Goal: Task Accomplishment & Management: Manage account settings

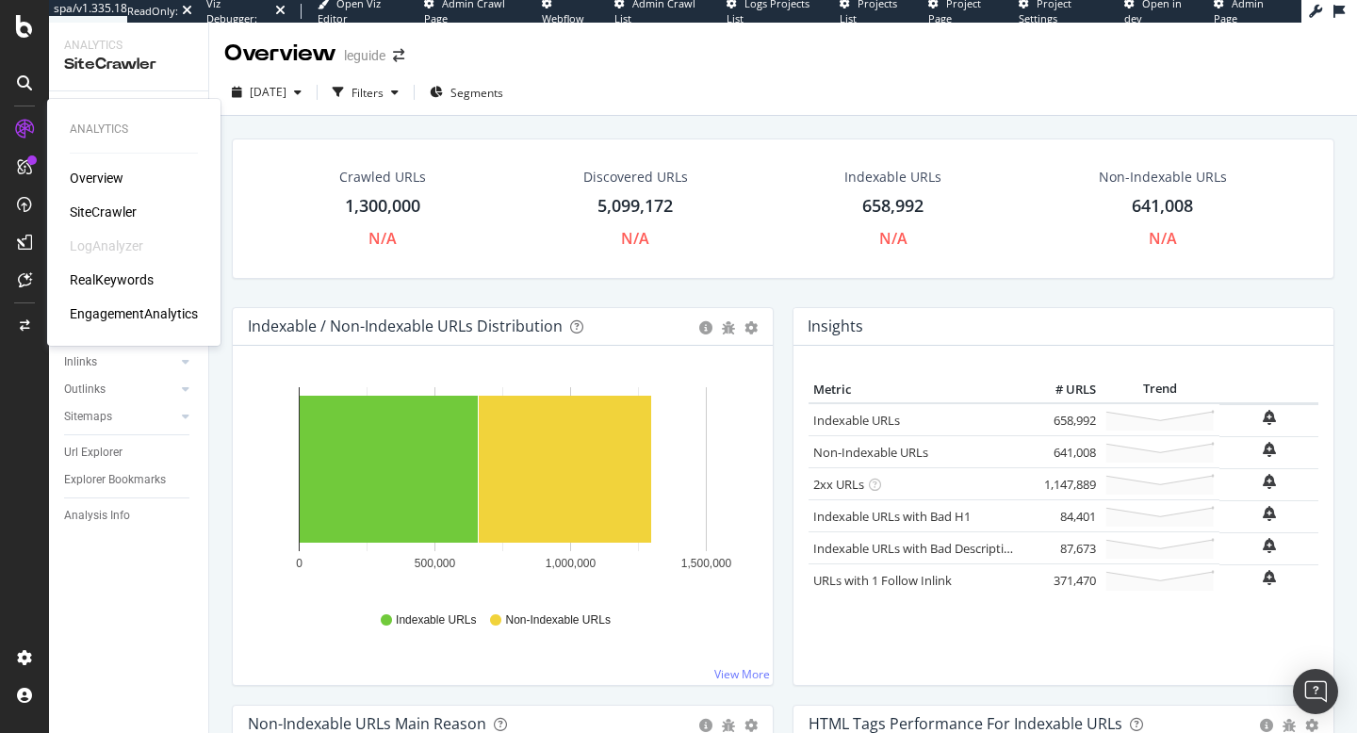
click at [84, 277] on div "RealKeywords" at bounding box center [112, 279] width 84 height 19
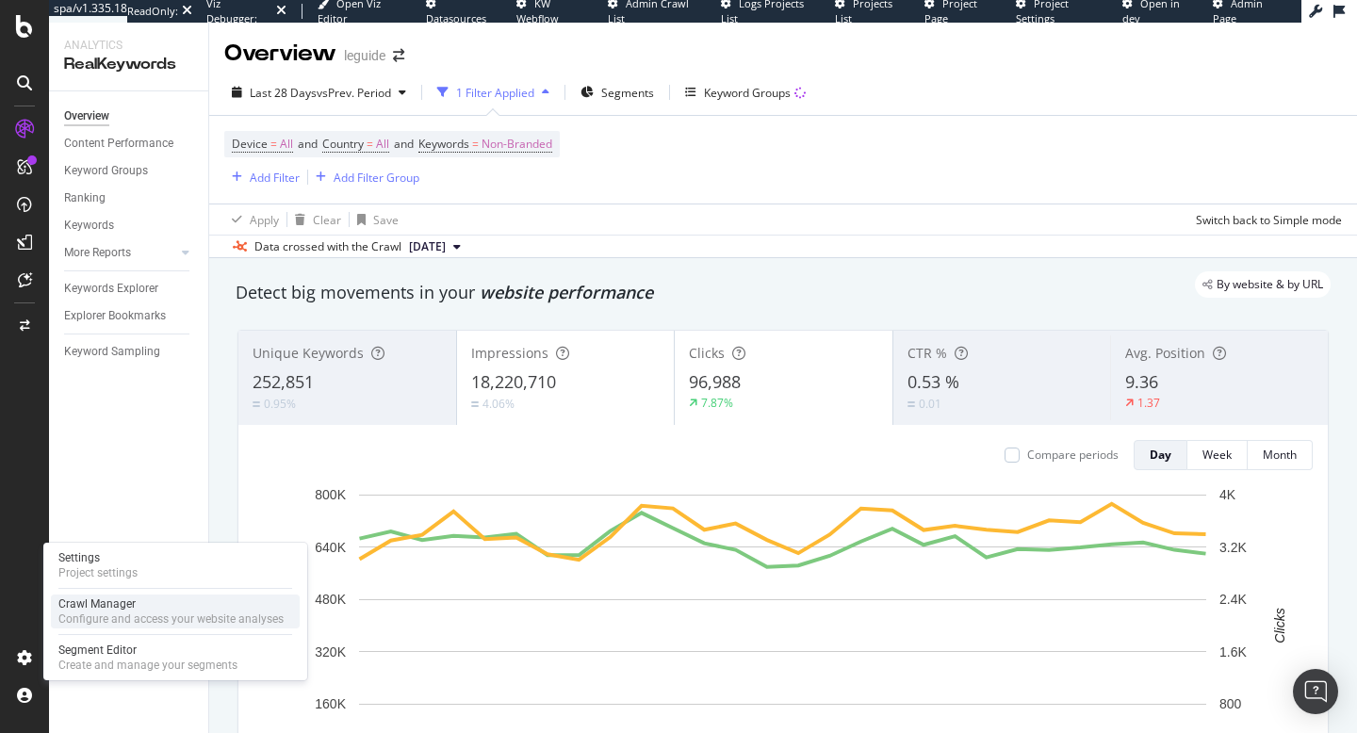
click at [82, 616] on div "Configure and access your website analyses" at bounding box center [170, 619] width 225 height 15
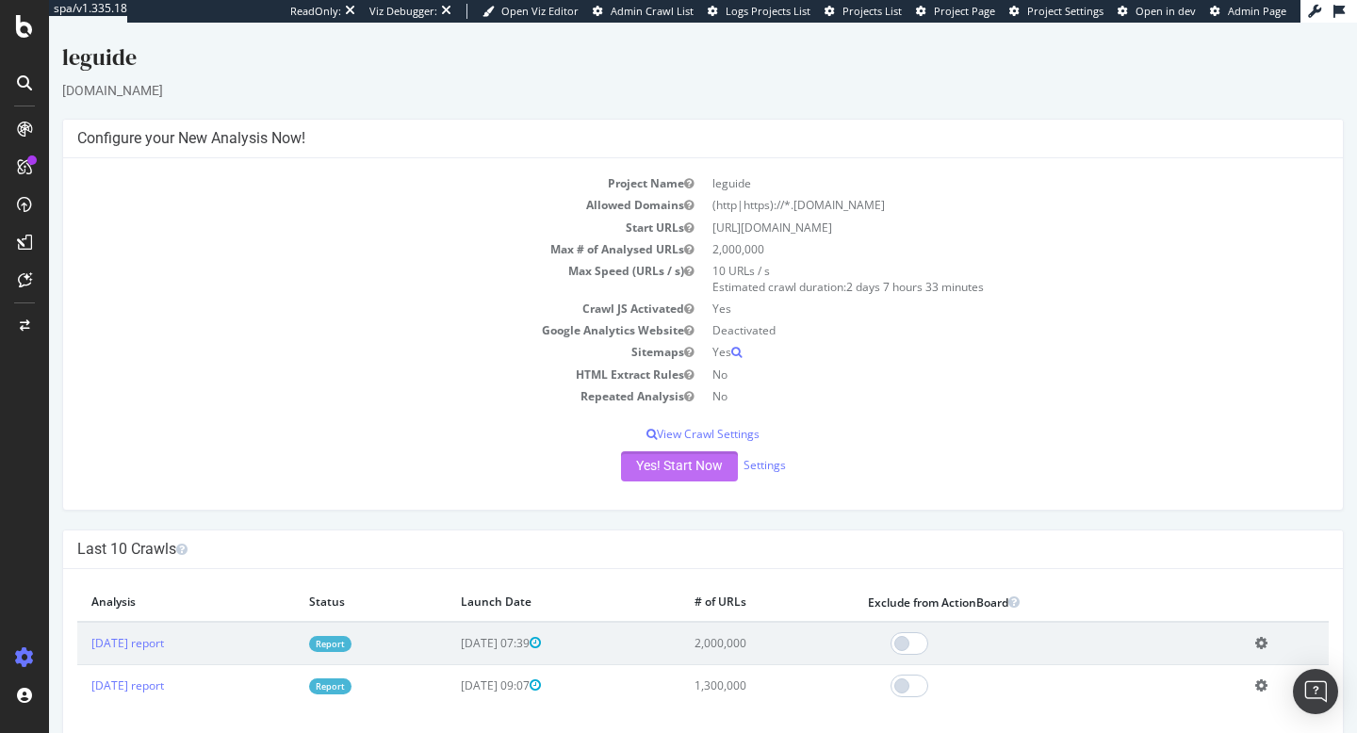
click at [660, 463] on button "Yes! Start Now" at bounding box center [679, 466] width 117 height 30
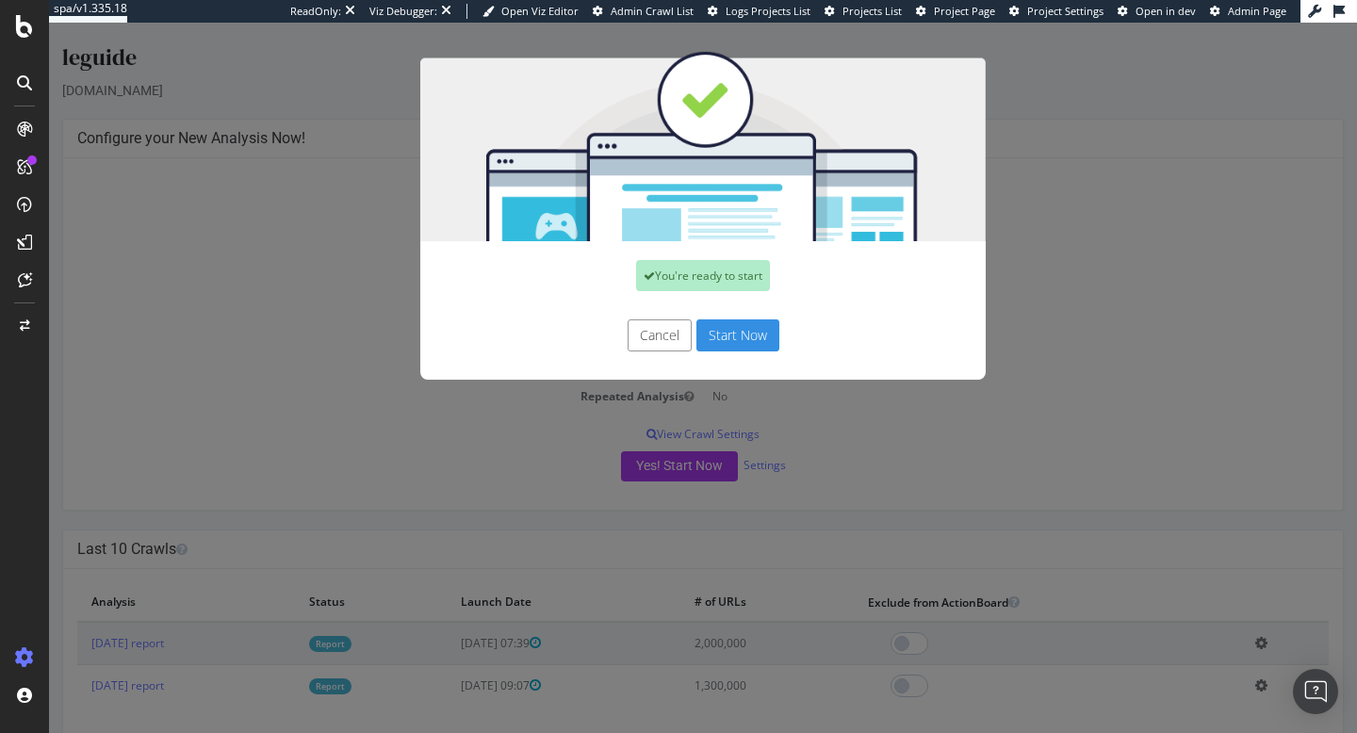
click at [711, 338] on button "Start Now" at bounding box center [738, 336] width 83 height 32
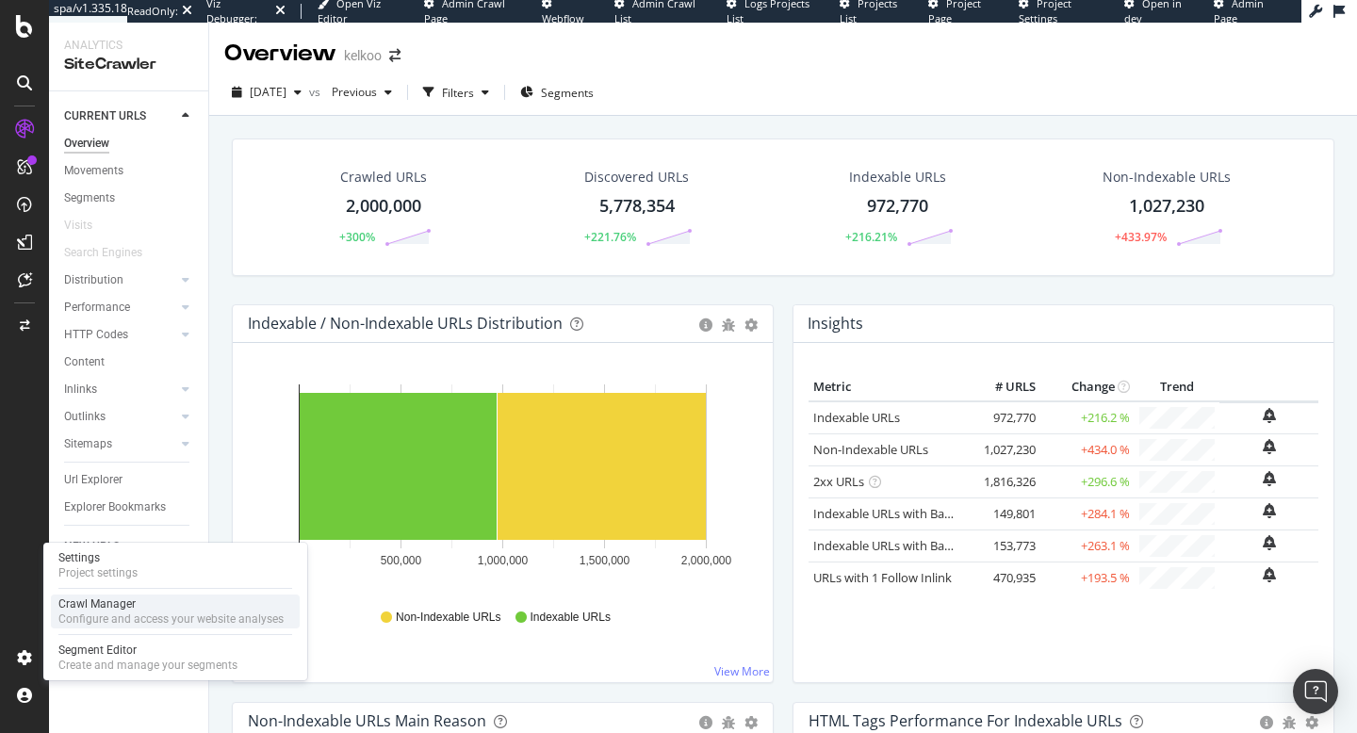
click at [85, 606] on div "Crawl Manager" at bounding box center [170, 604] width 225 height 15
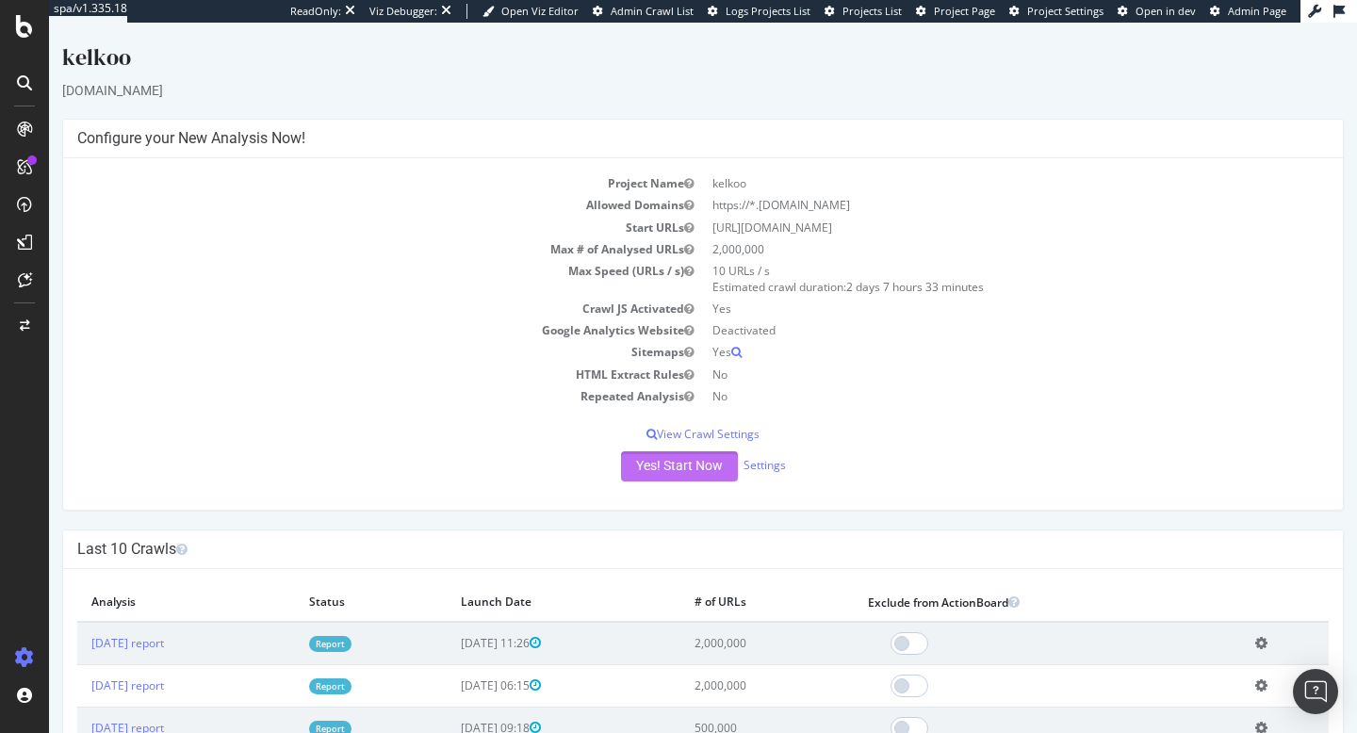
click at [667, 459] on button "Yes! Start Now" at bounding box center [679, 466] width 117 height 30
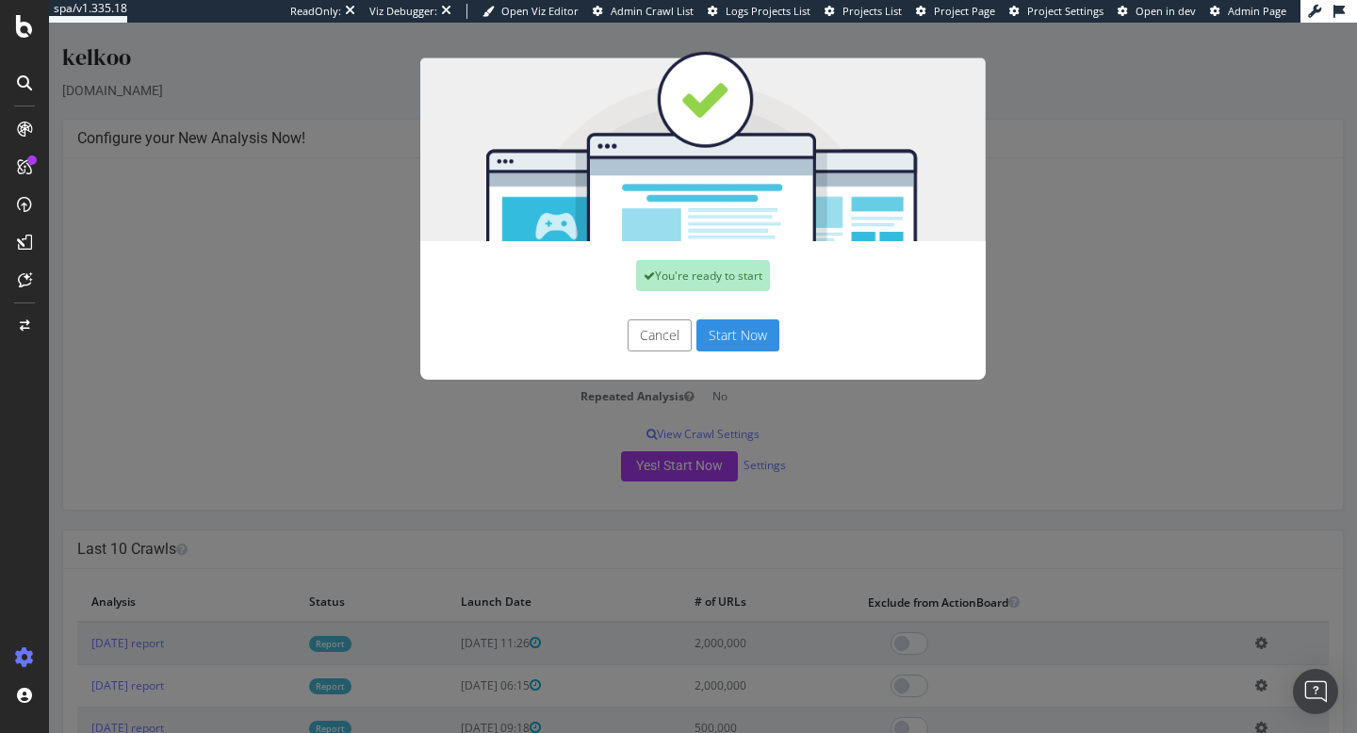
click at [739, 333] on button "Start Now" at bounding box center [738, 336] width 83 height 32
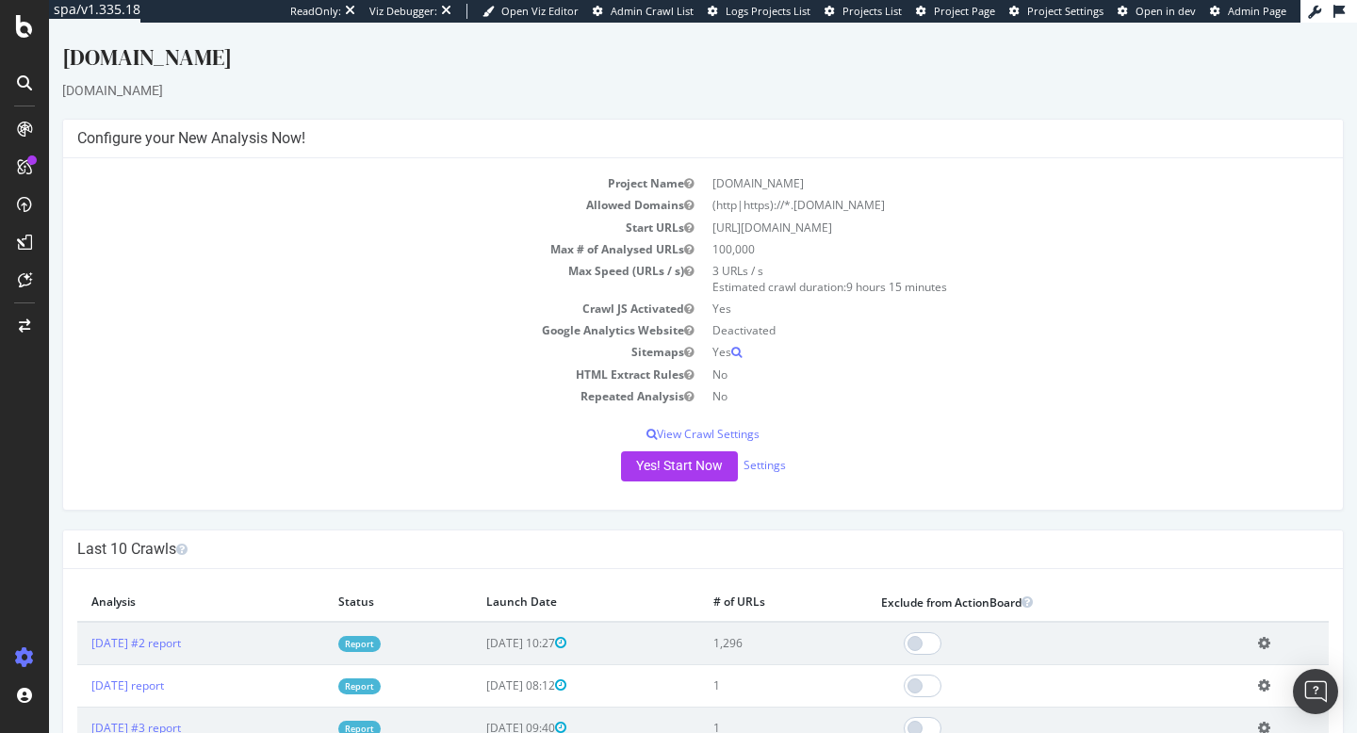
click at [396, 653] on td "Report" at bounding box center [398, 643] width 148 height 43
click at [238, 381] on td "HTML Extract Rules" at bounding box center [390, 375] width 626 height 22
click at [429, 664] on td "Report" at bounding box center [398, 643] width 148 height 43
click at [381, 651] on link "Report" at bounding box center [359, 644] width 42 height 16
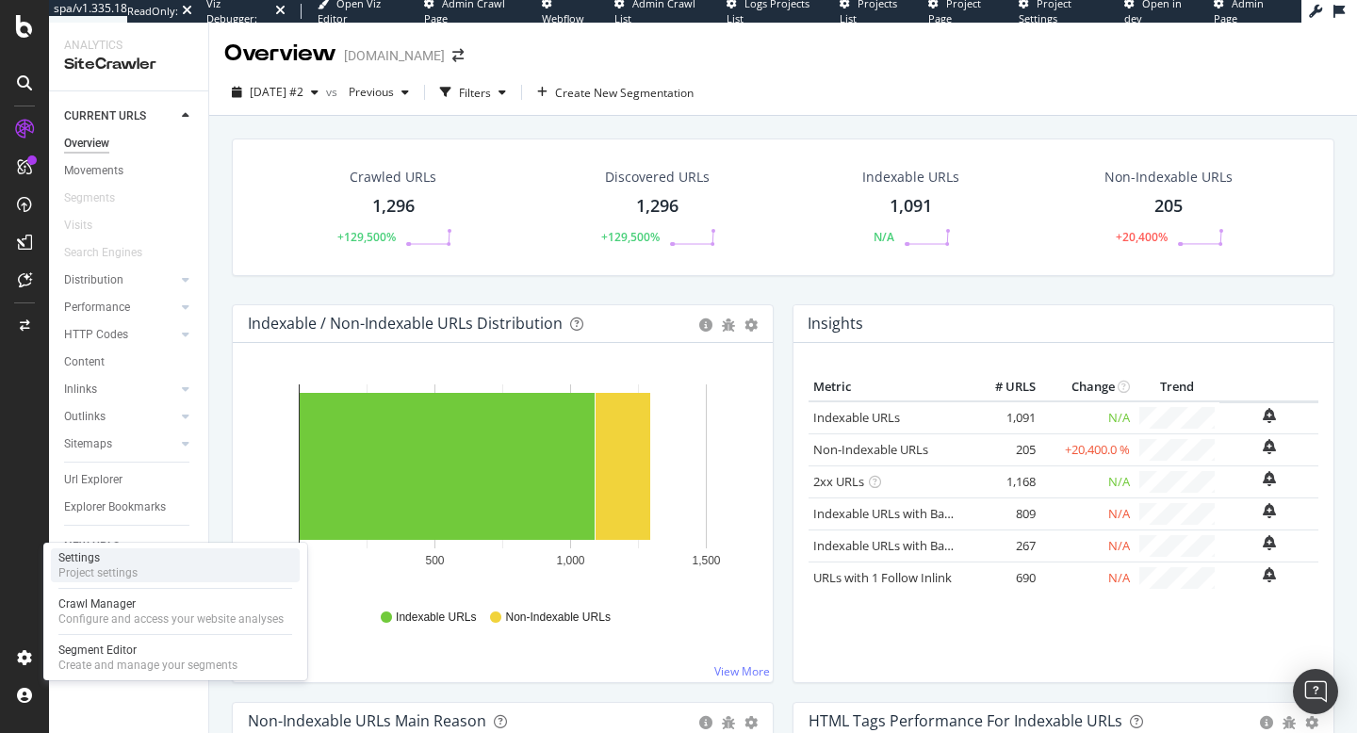
click at [90, 570] on div "Project settings" at bounding box center [97, 573] width 79 height 15
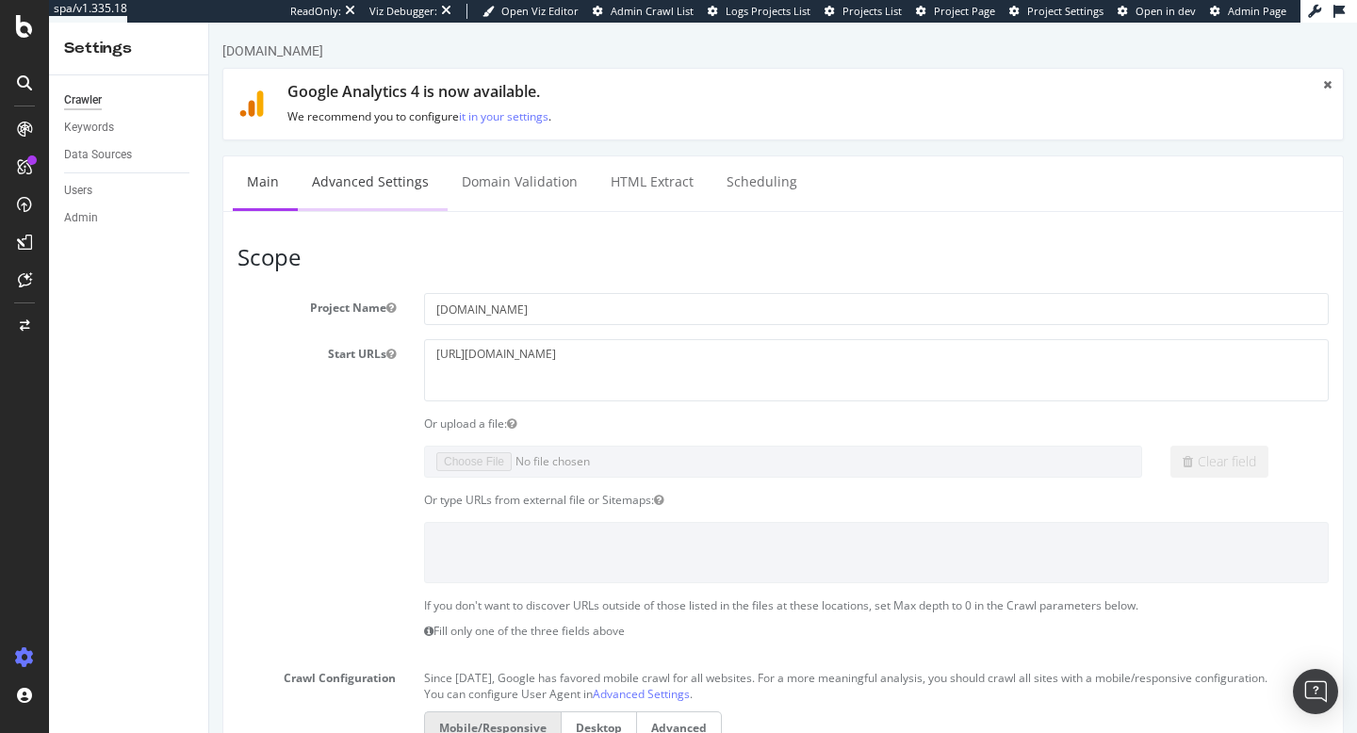
click at [369, 174] on link "Advanced Settings" at bounding box center [370, 182] width 145 height 52
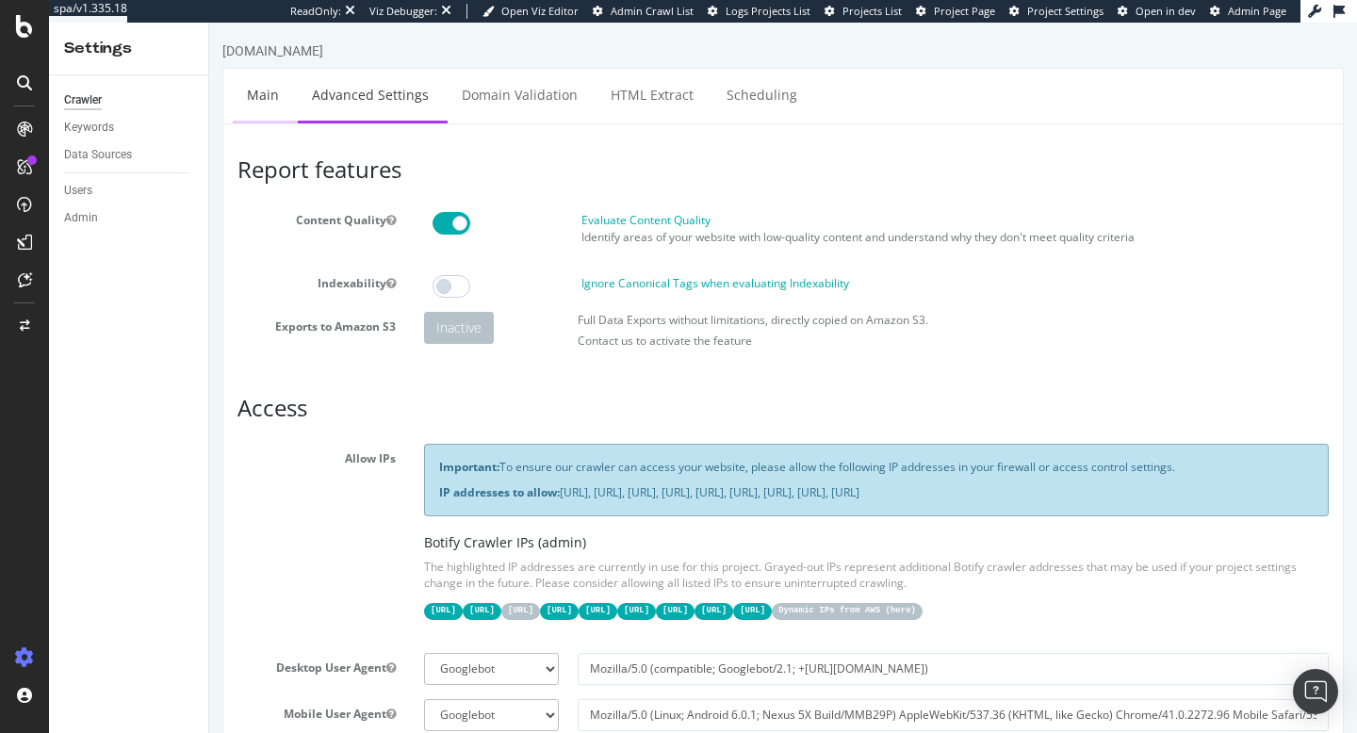
click at [271, 96] on link "Main" at bounding box center [263, 95] width 60 height 52
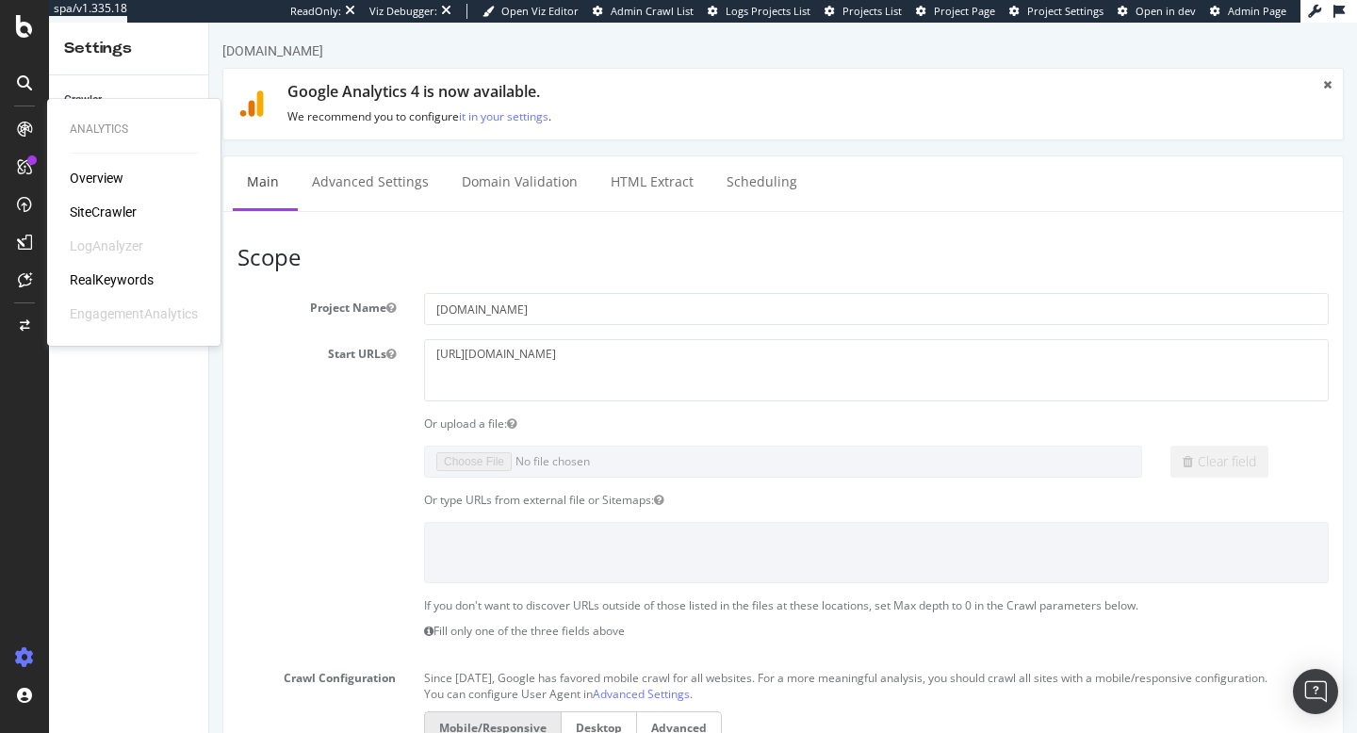
click at [90, 204] on div "SiteCrawler" at bounding box center [103, 212] width 67 height 19
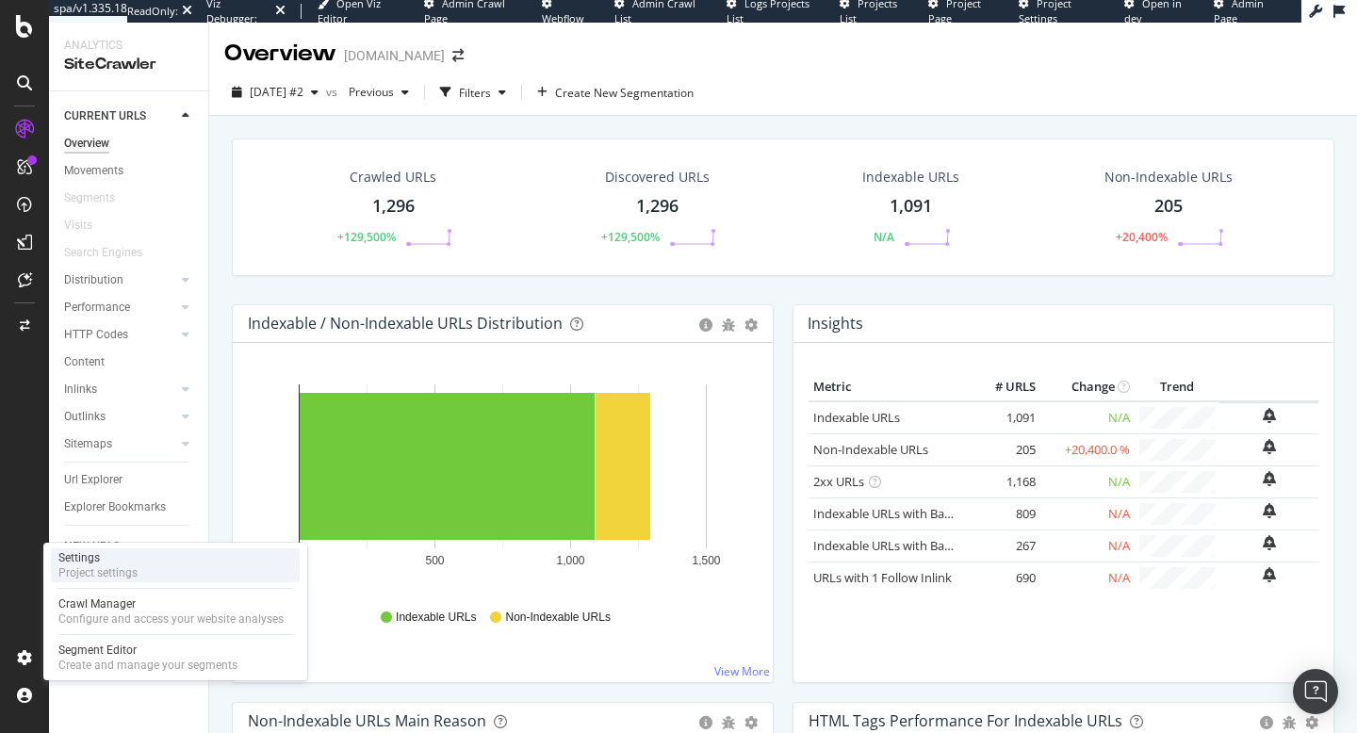
click at [117, 560] on div "Settings" at bounding box center [97, 557] width 79 height 15
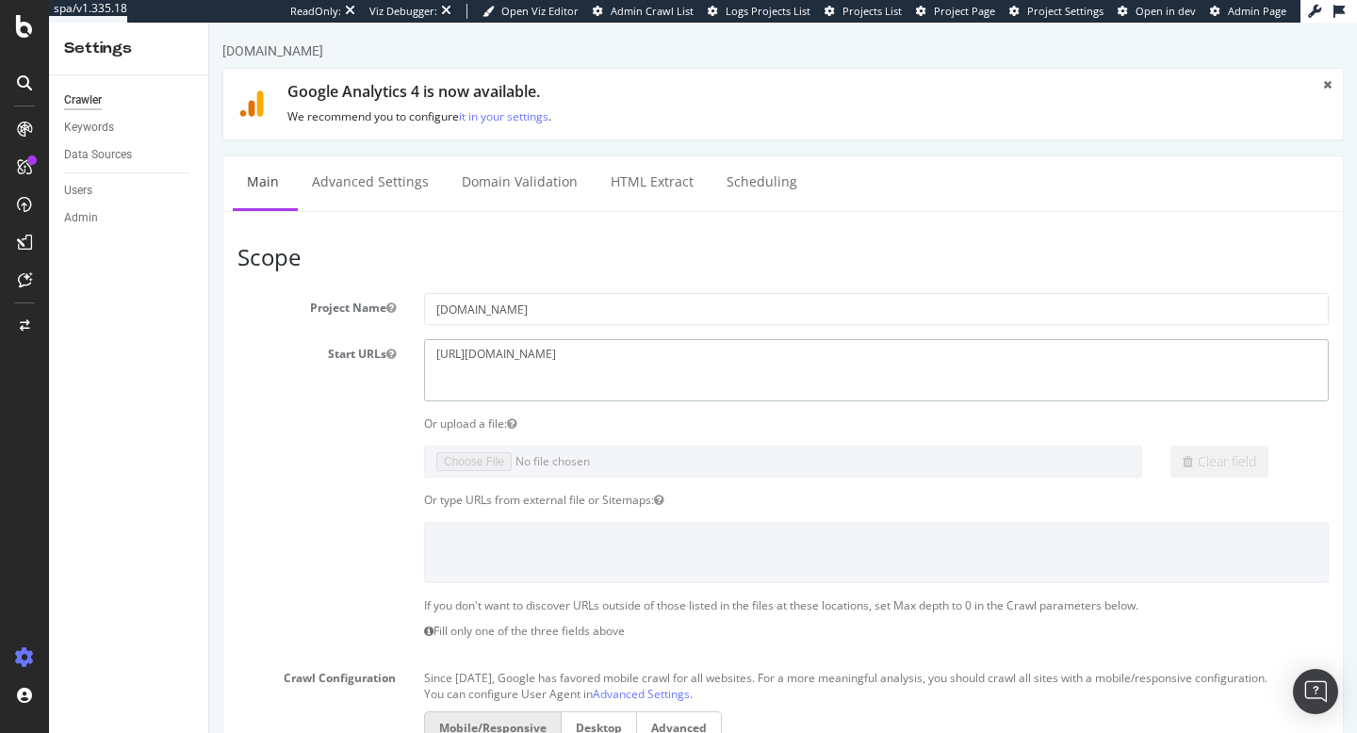
drag, startPoint x: 547, startPoint y: 359, endPoint x: 344, endPoint y: 360, distance: 202.6
click at [344, 360] on div "Start URLs https://superbet.ro" at bounding box center [783, 369] width 1120 height 61
click at [91, 174] on div "Overview" at bounding box center [97, 178] width 54 height 19
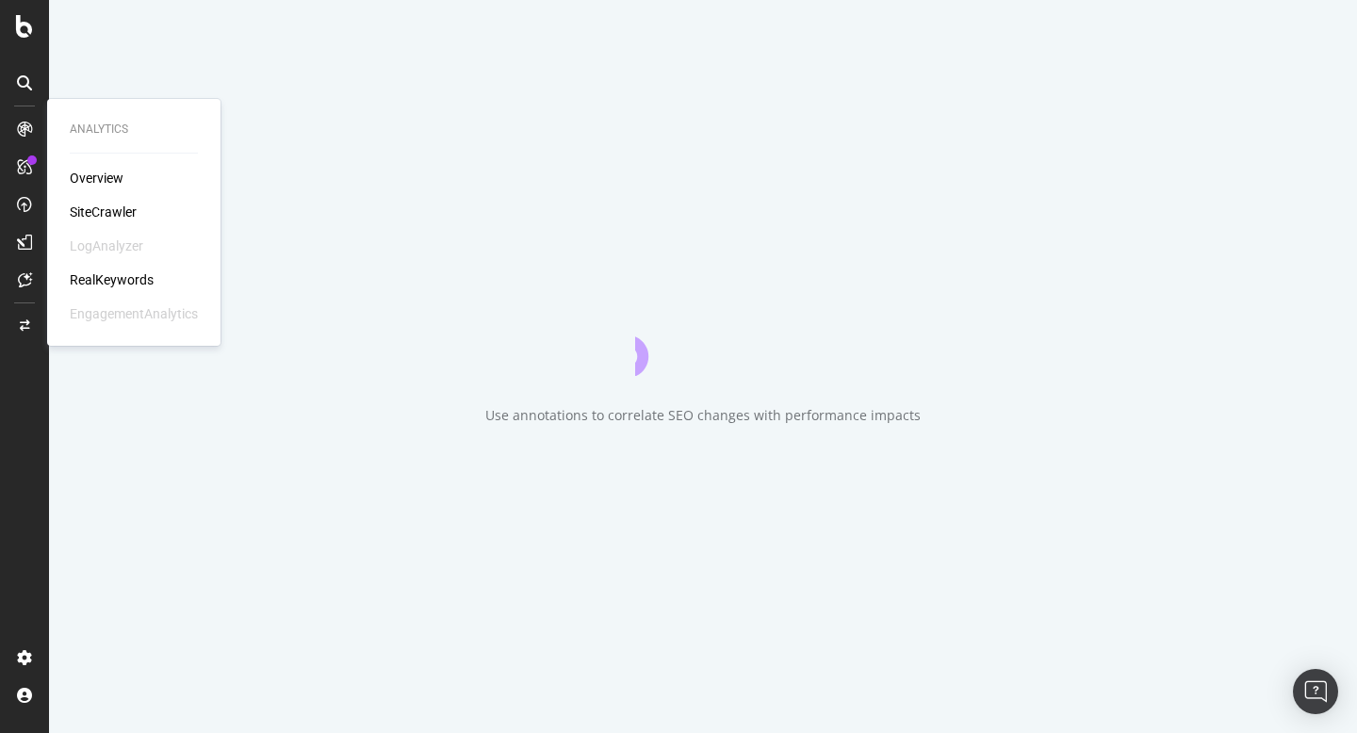
click at [100, 198] on div "Overview SiteCrawler LogAnalyzer RealKeywords EngagementAnalytics" at bounding box center [134, 246] width 128 height 155
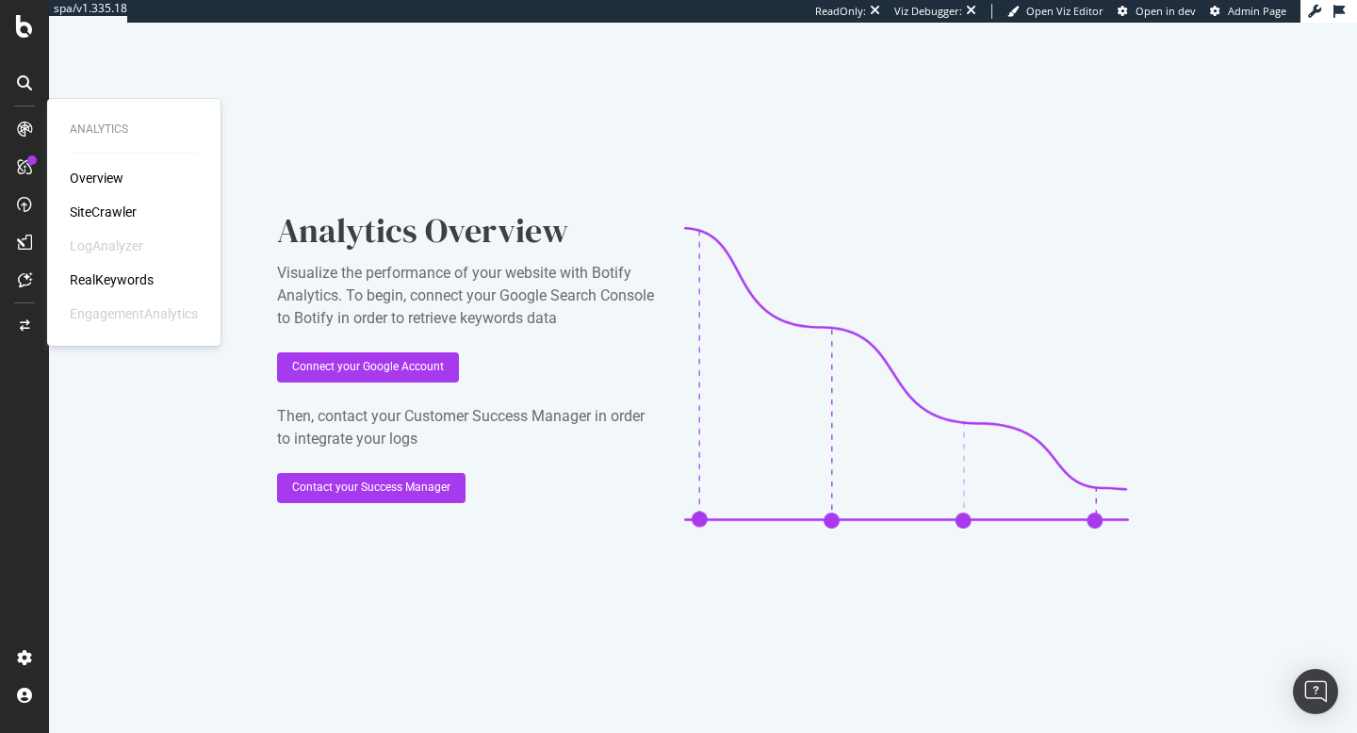
click at [108, 223] on div "Overview SiteCrawler LogAnalyzer RealKeywords EngagementAnalytics" at bounding box center [134, 246] width 128 height 155
click at [106, 205] on div "SiteCrawler" at bounding box center [103, 212] width 67 height 19
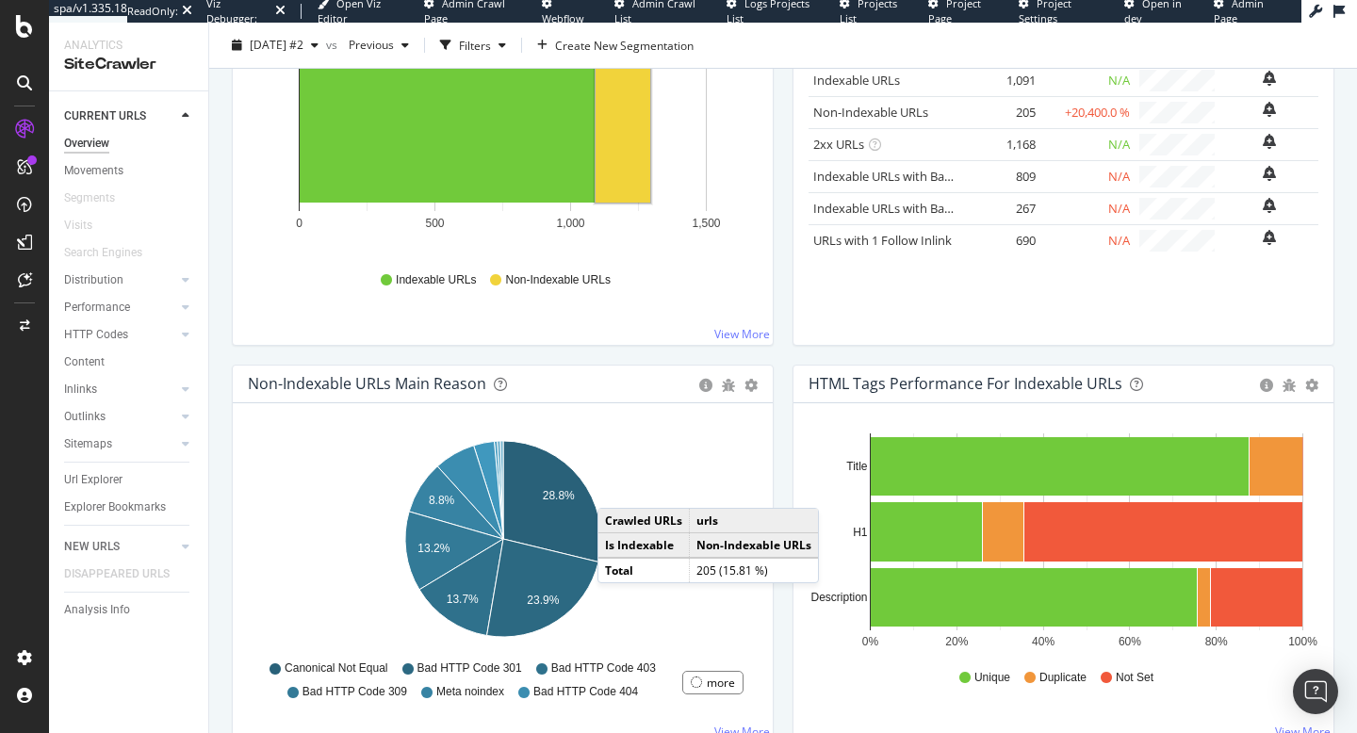
scroll to position [370, 0]
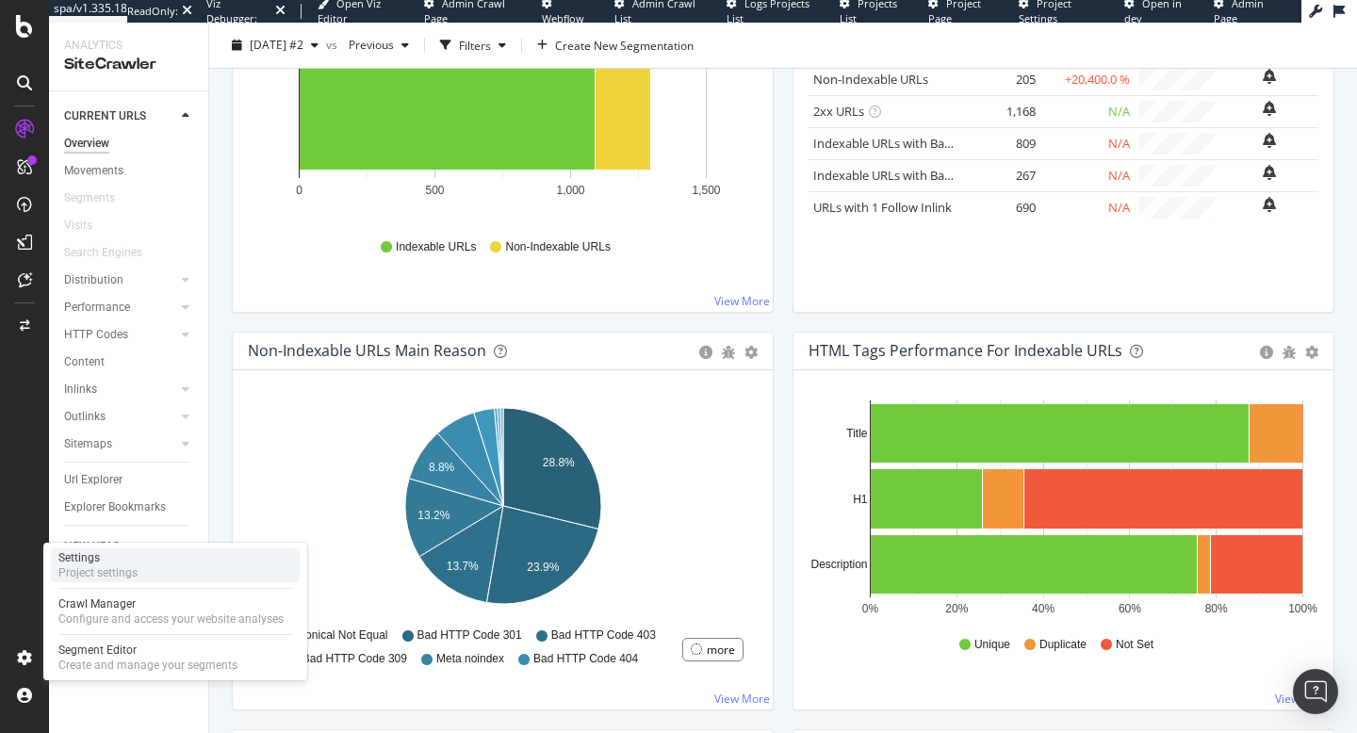
click at [102, 580] on div "Project settings" at bounding box center [97, 573] width 79 height 15
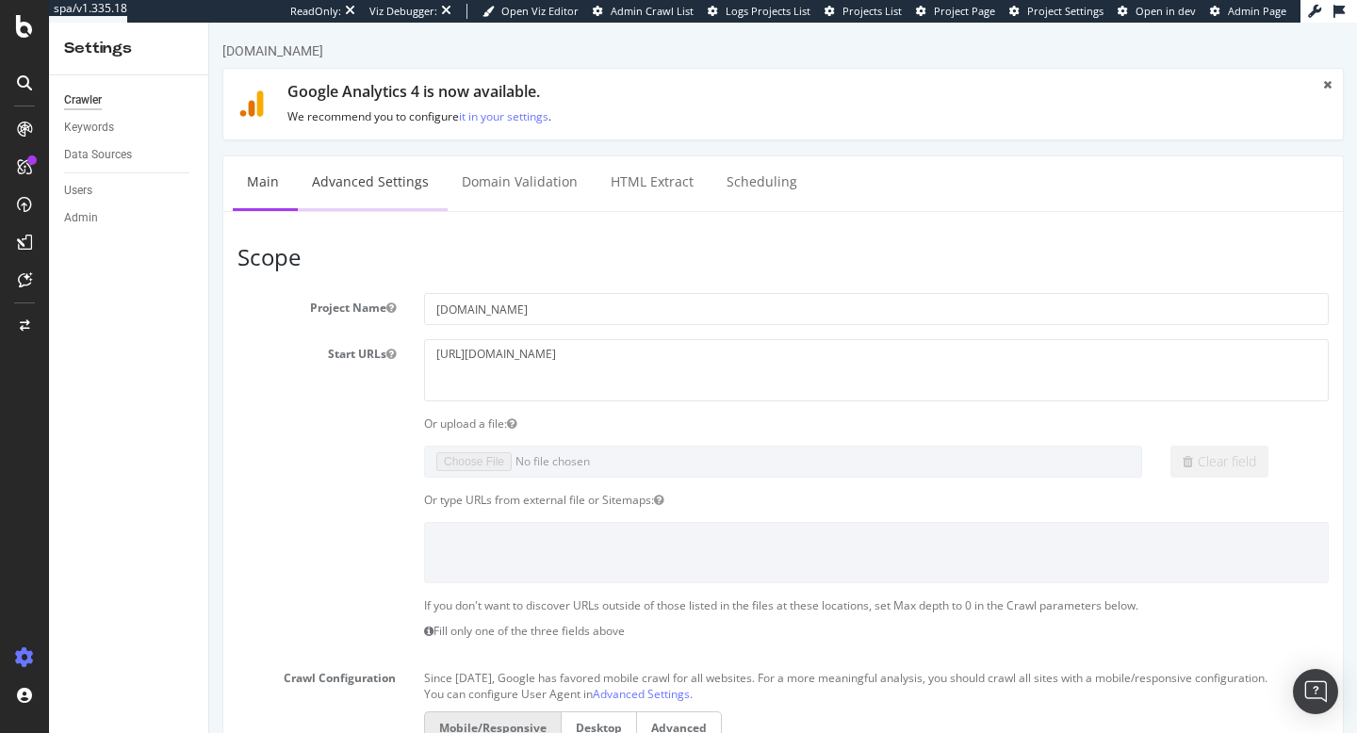
click at [358, 174] on link "Advanced Settings" at bounding box center [370, 182] width 145 height 52
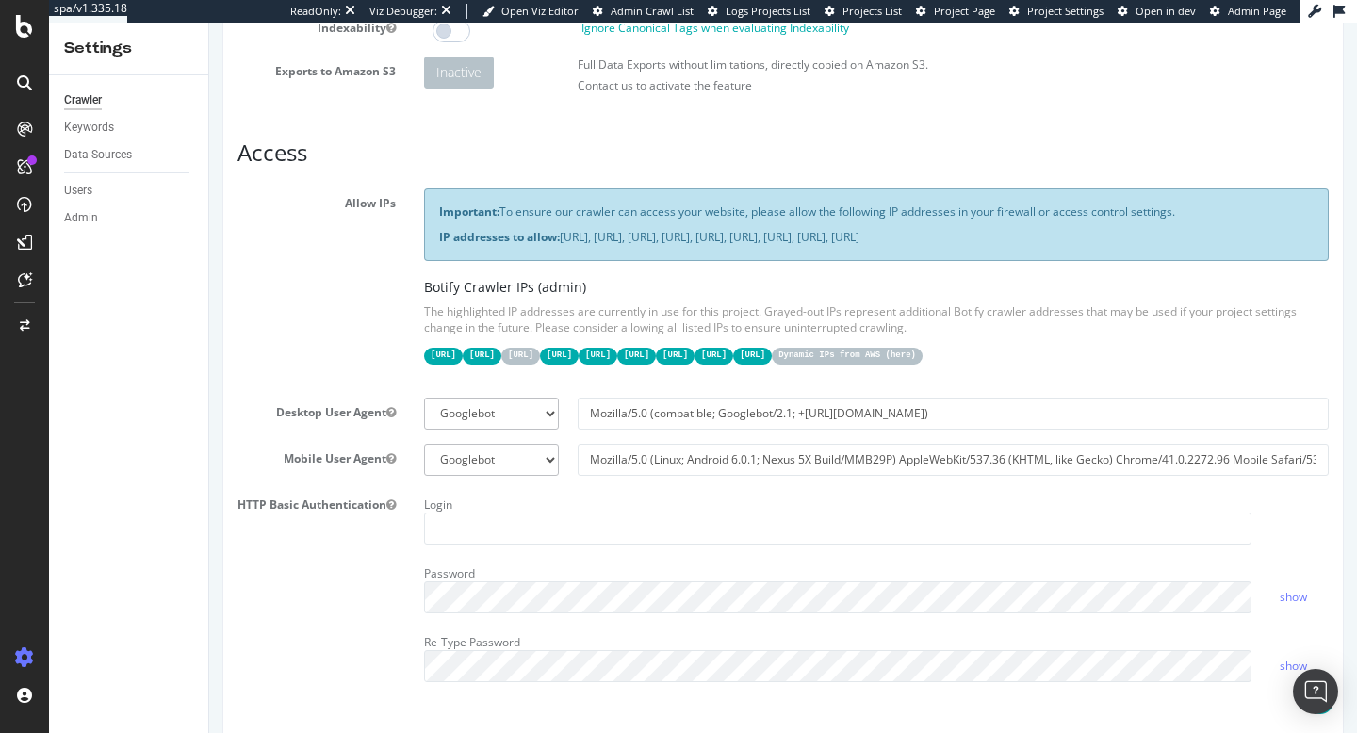
scroll to position [265, 0]
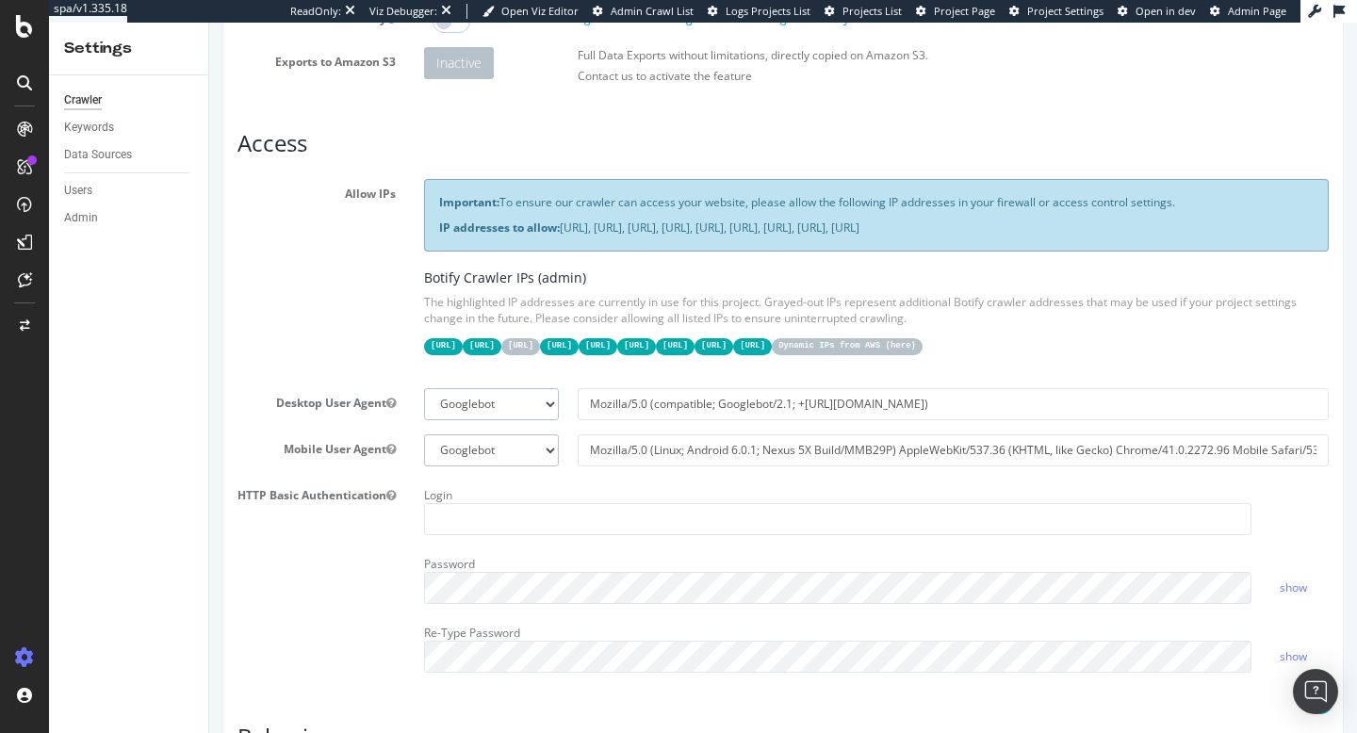
click at [502, 420] on select "Botify Googlebot Chrome Firefox Edge Custom" at bounding box center [491, 404] width 135 height 32
click at [522, 467] on select "Botify Googlebot Safari iPhone Safari iPad Chrome Android Custom" at bounding box center [491, 450] width 135 height 32
click at [643, 467] on input "Mozilla/5.0 (Linux; Android 6.0.1; Nexus 5X Build/MMB29P) AppleWebKit/537.36 (K…" at bounding box center [953, 450] width 751 height 32
click at [682, 519] on div "Login" at bounding box center [838, 508] width 856 height 55
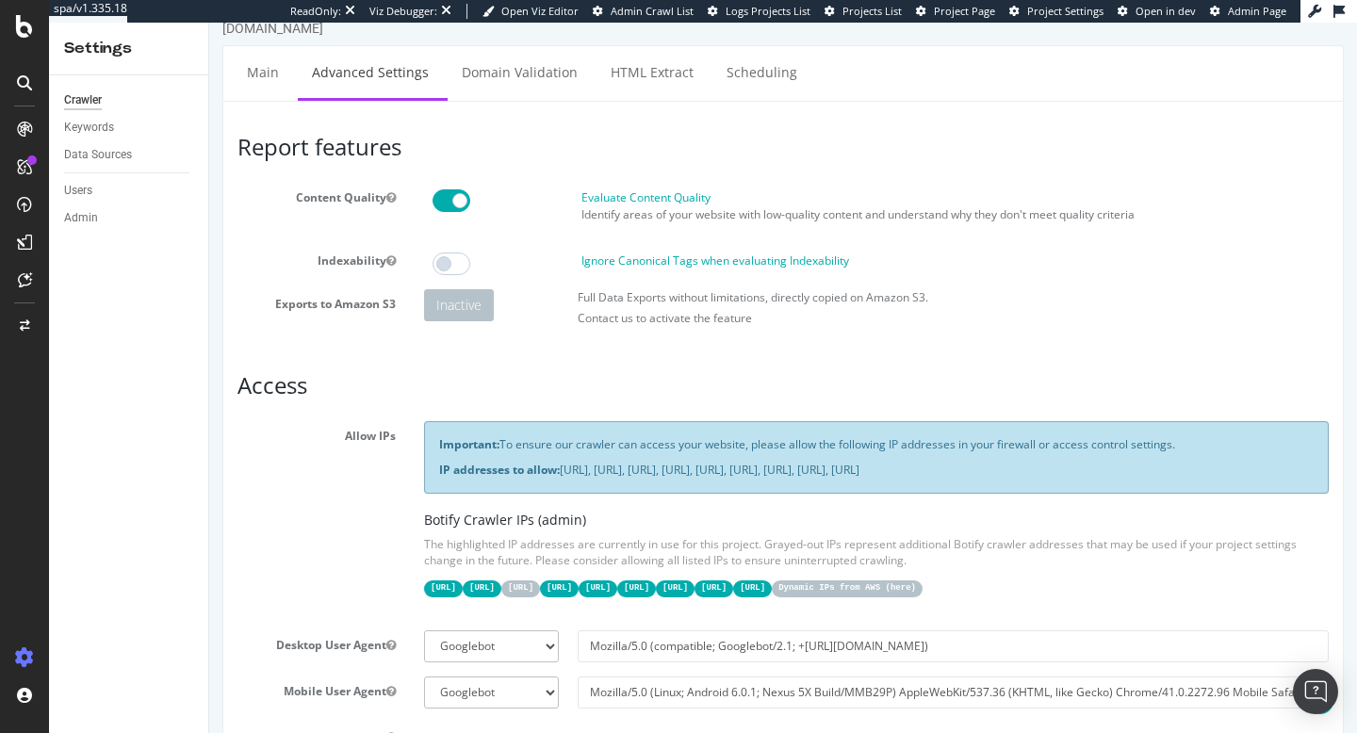
scroll to position [0, 0]
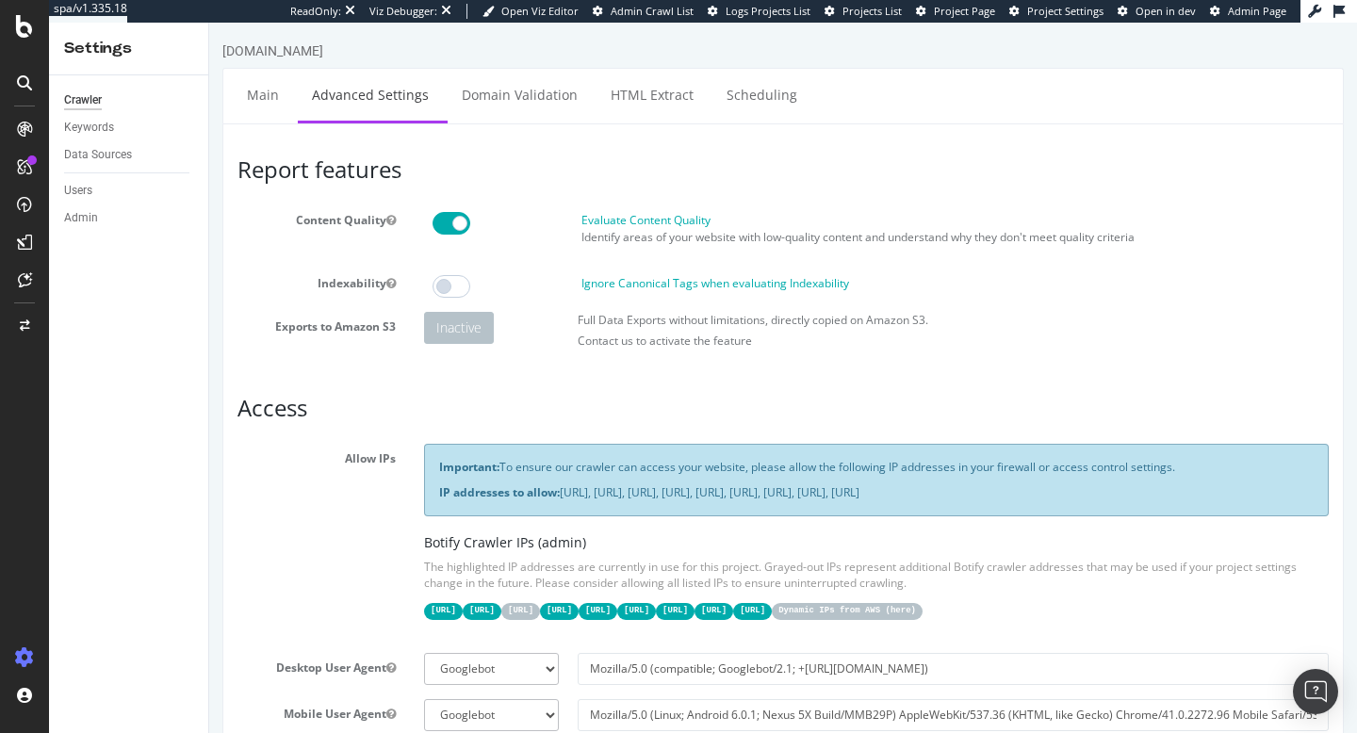
click at [1237, 4] on span "Admin Page" at bounding box center [1257, 11] width 58 height 14
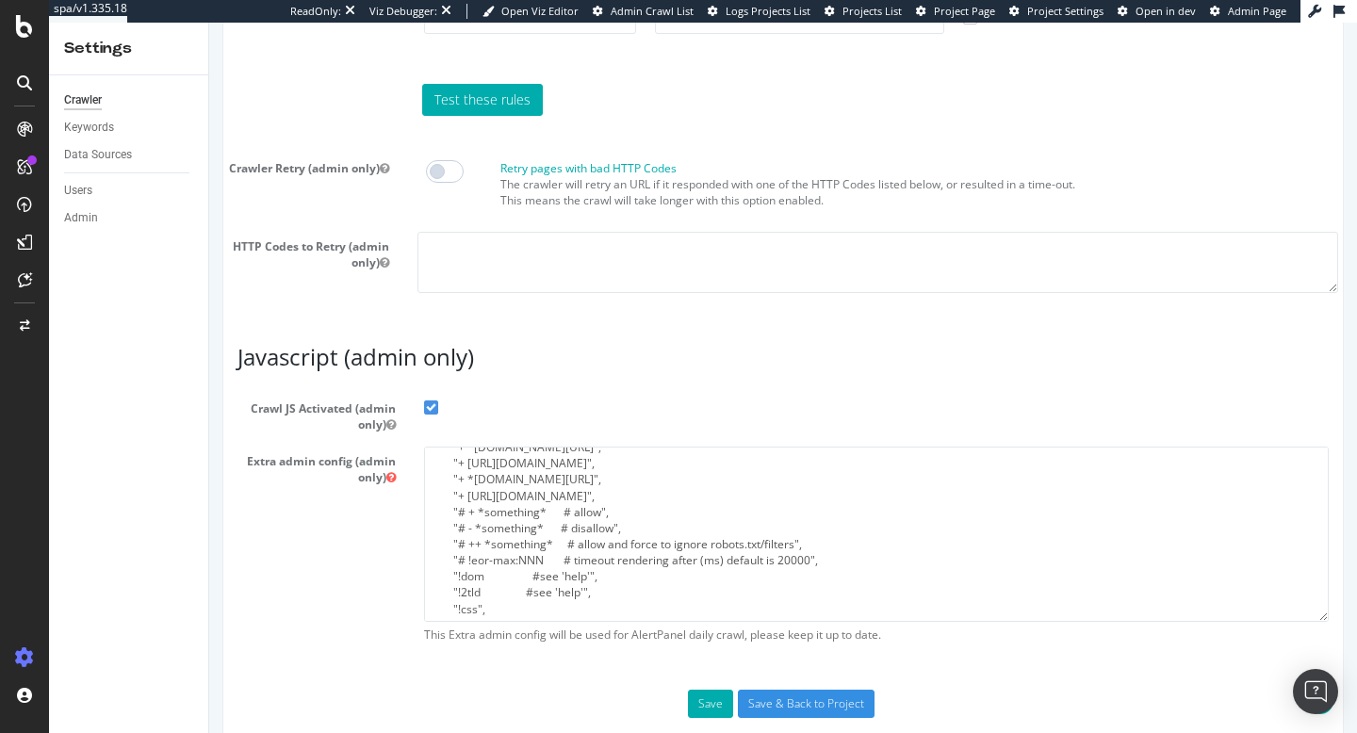
scroll to position [1626, 0]
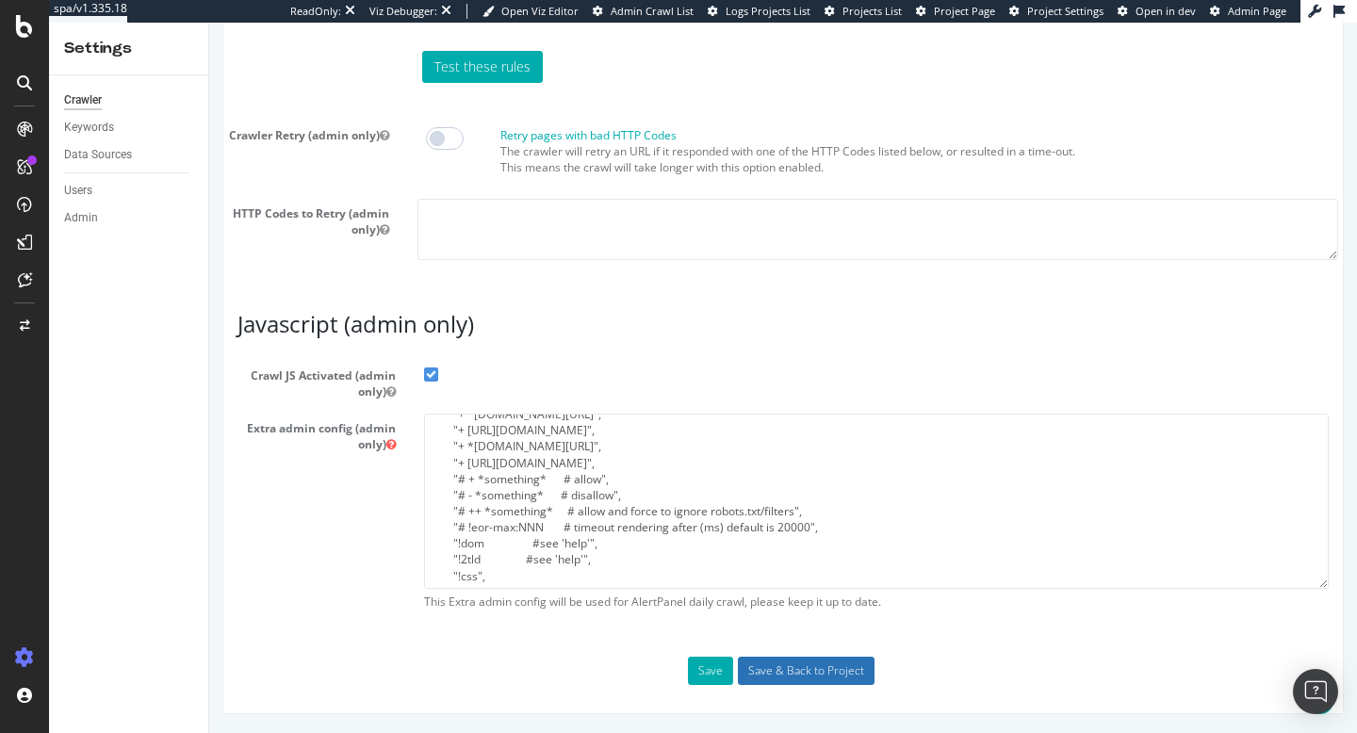
click at [809, 672] on input "Save & Back to Project" at bounding box center [806, 671] width 137 height 28
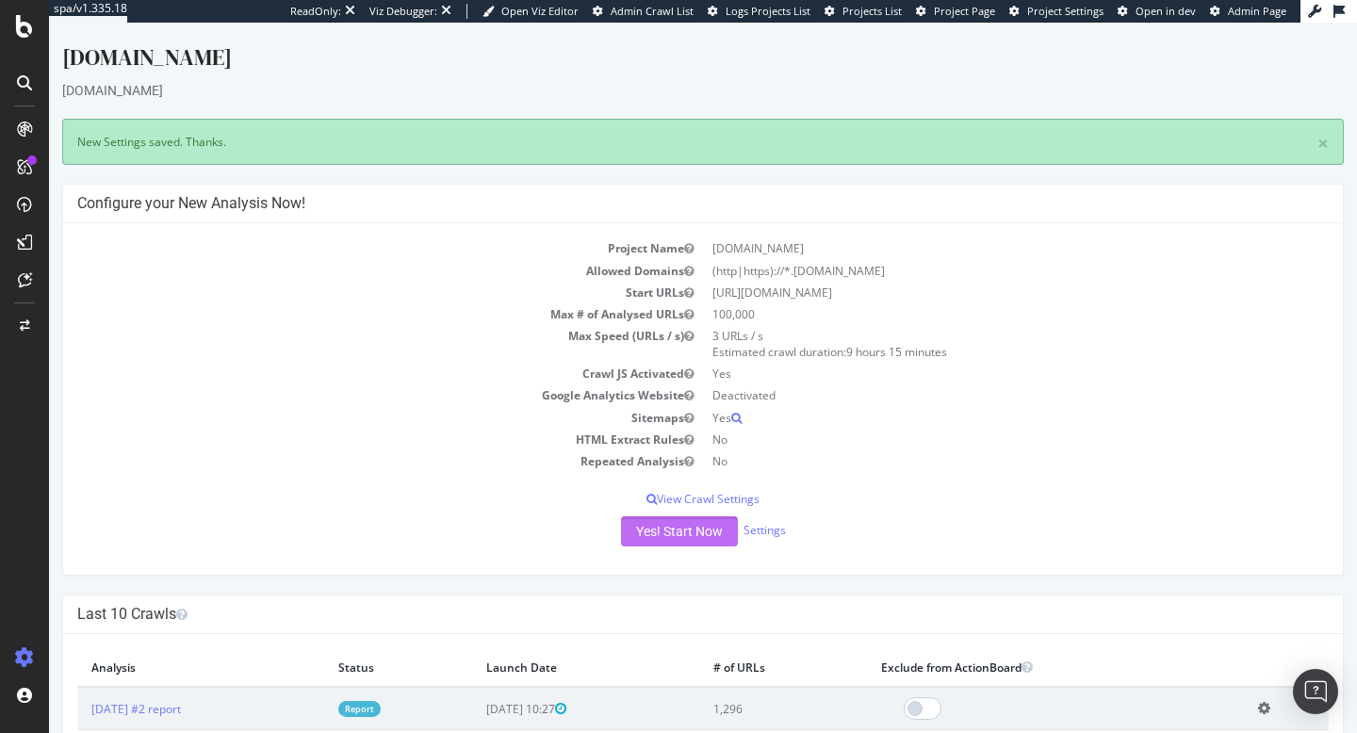
click at [677, 536] on button "Yes! Start Now" at bounding box center [679, 531] width 117 height 30
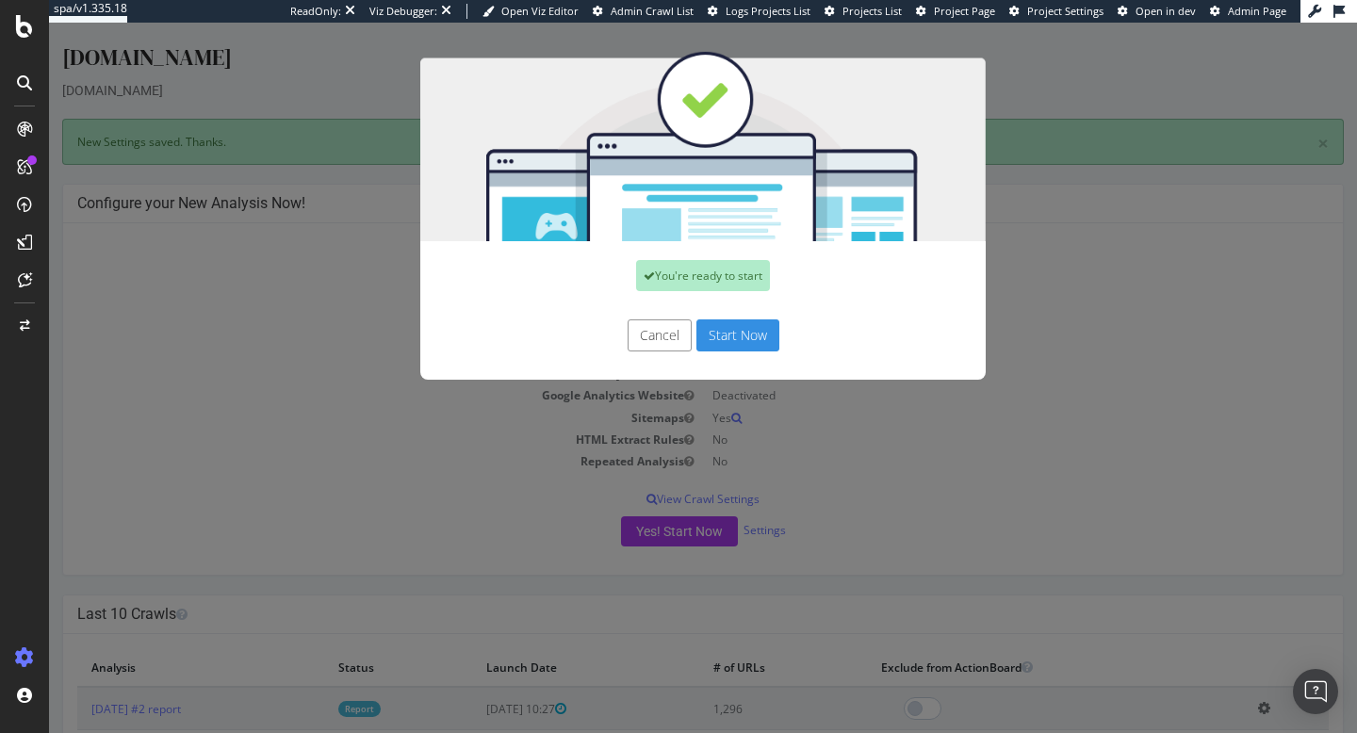
click at [738, 327] on button "Start Now" at bounding box center [738, 336] width 83 height 32
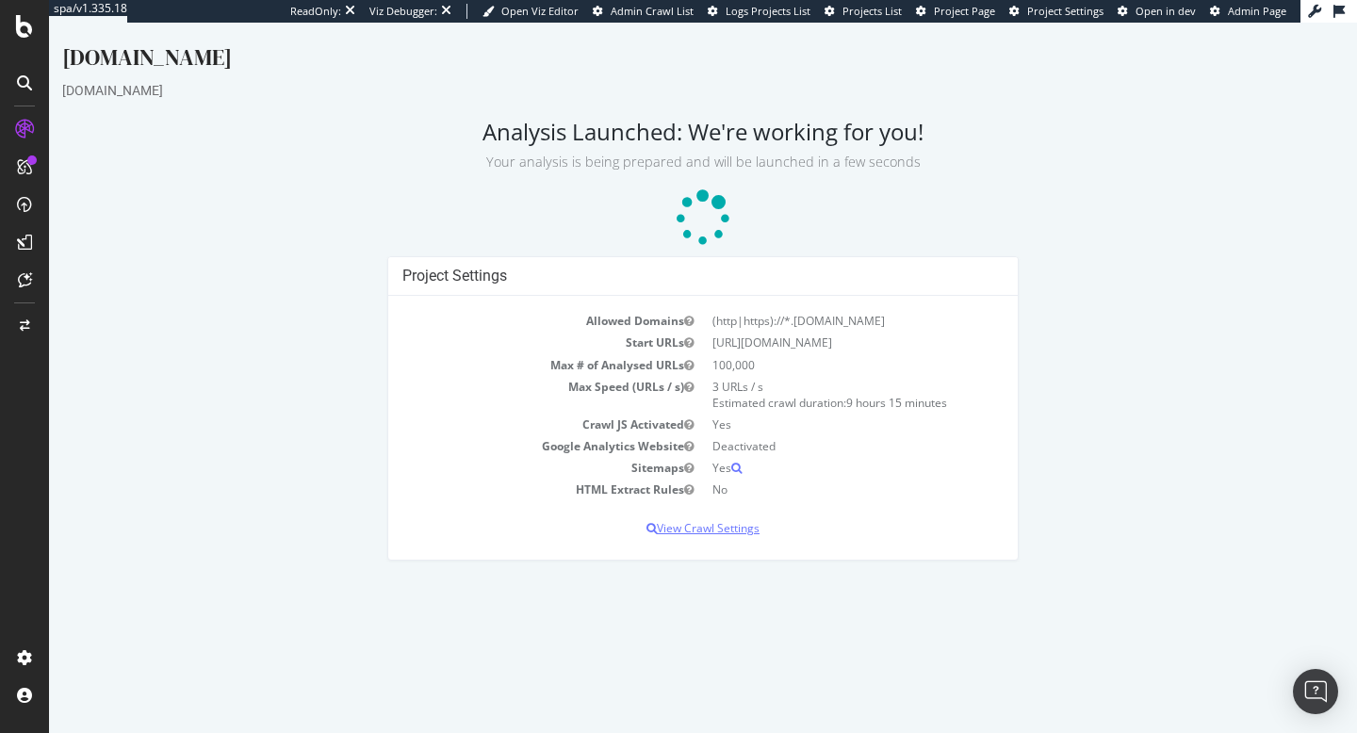
click at [715, 524] on p "View Crawl Settings" at bounding box center [702, 528] width 601 height 16
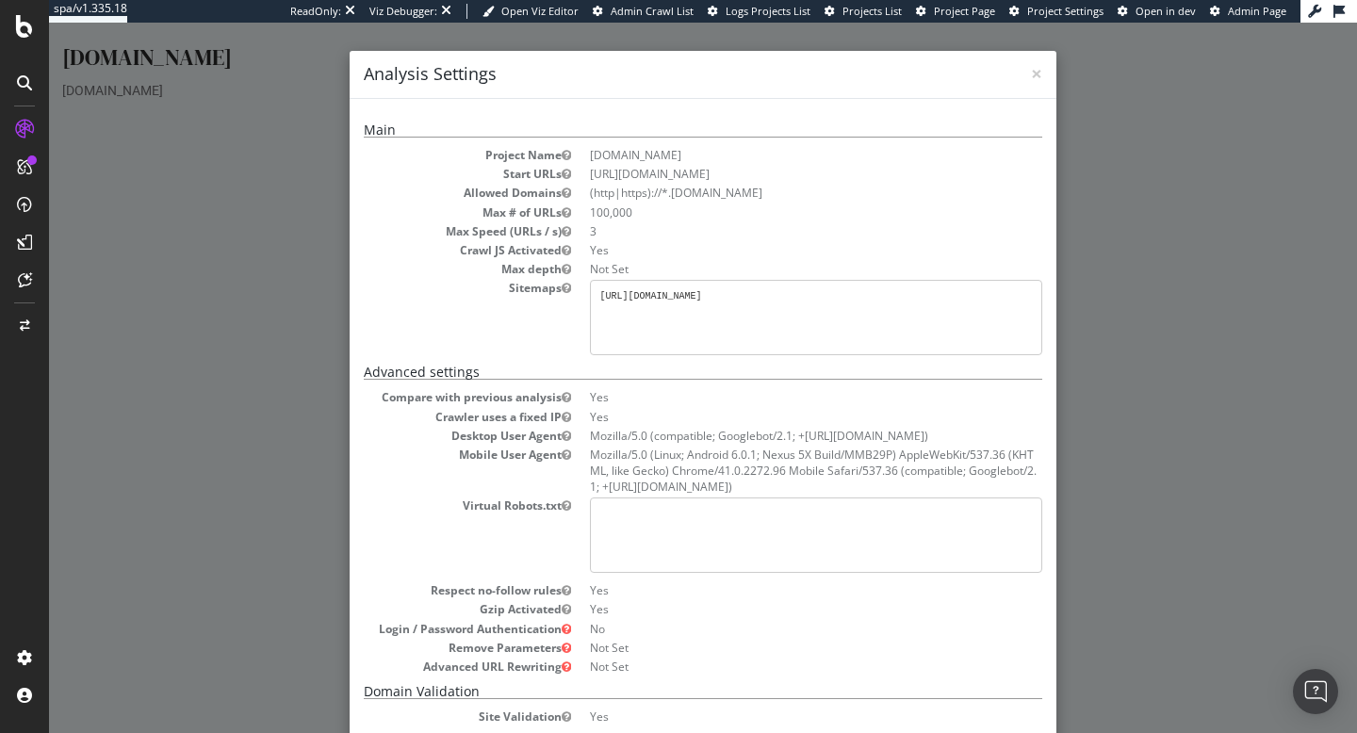
click at [267, 393] on div "× Close Analysis Settings Main Project Name superbet.ro Start URLs https://supe…" at bounding box center [703, 378] width 1308 height 711
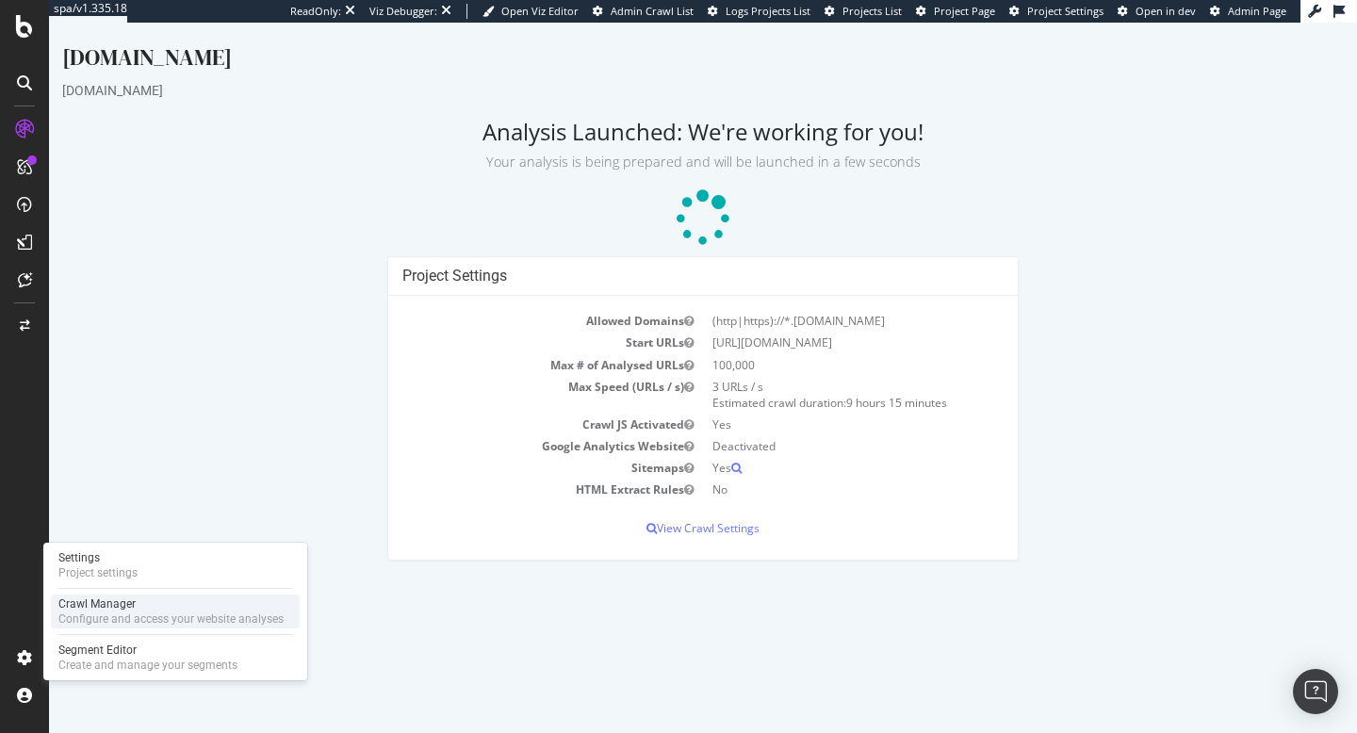
click at [113, 605] on div "Crawl Manager" at bounding box center [170, 604] width 225 height 15
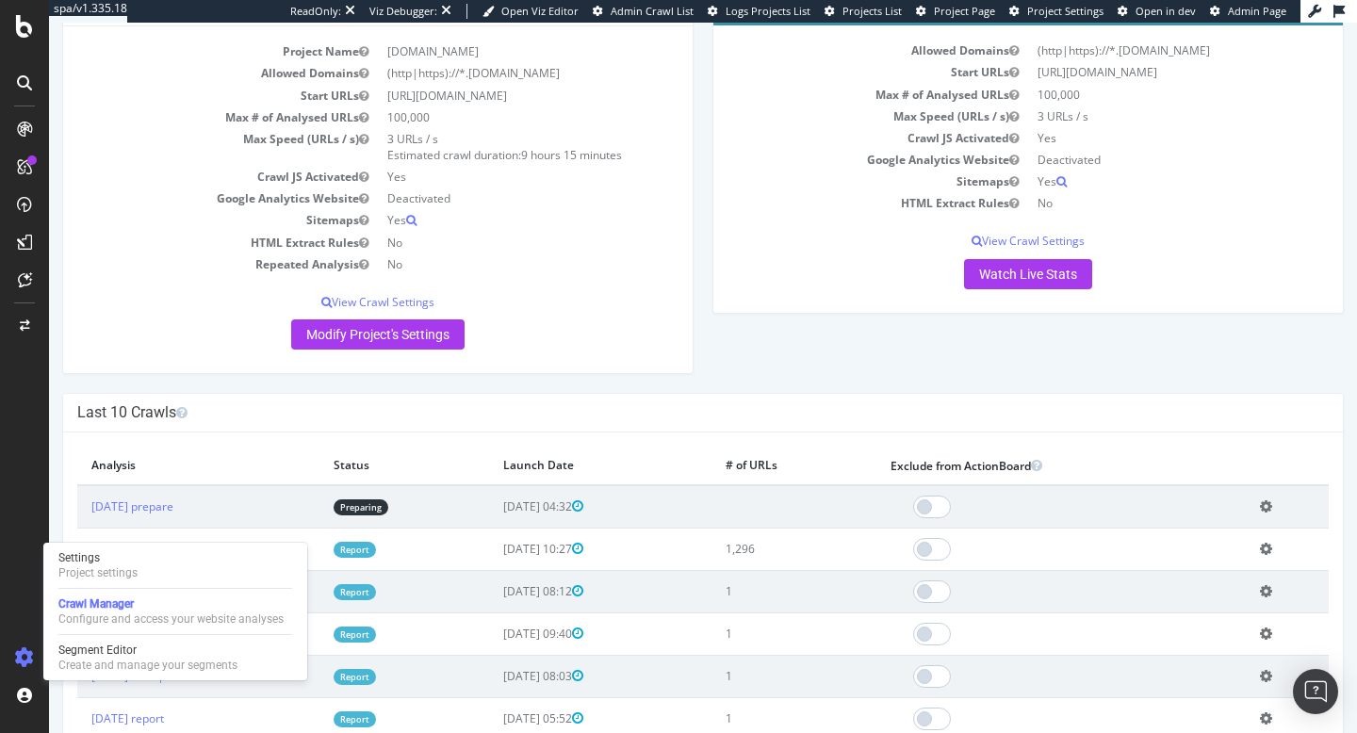
scroll to position [97, 0]
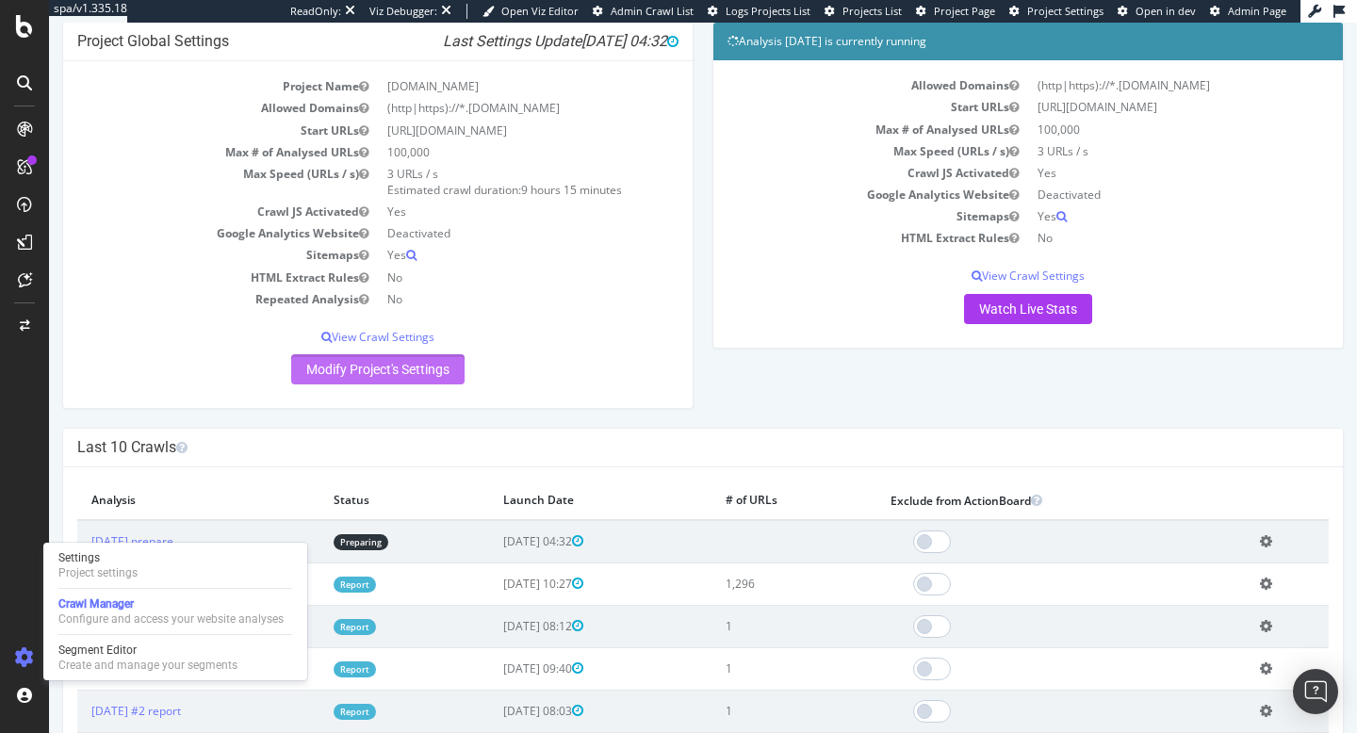
click at [434, 371] on link "Modify Project's Settings" at bounding box center [377, 369] width 173 height 30
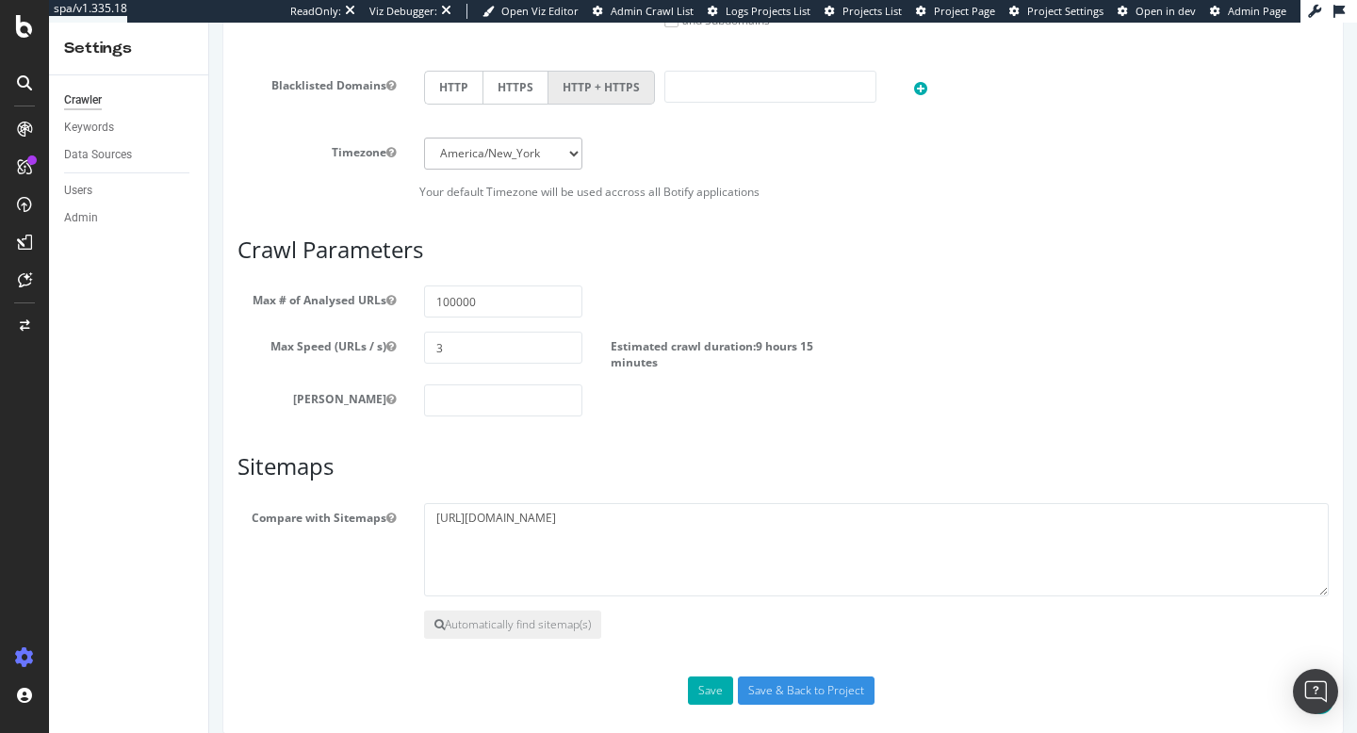
scroll to position [1019, 0]
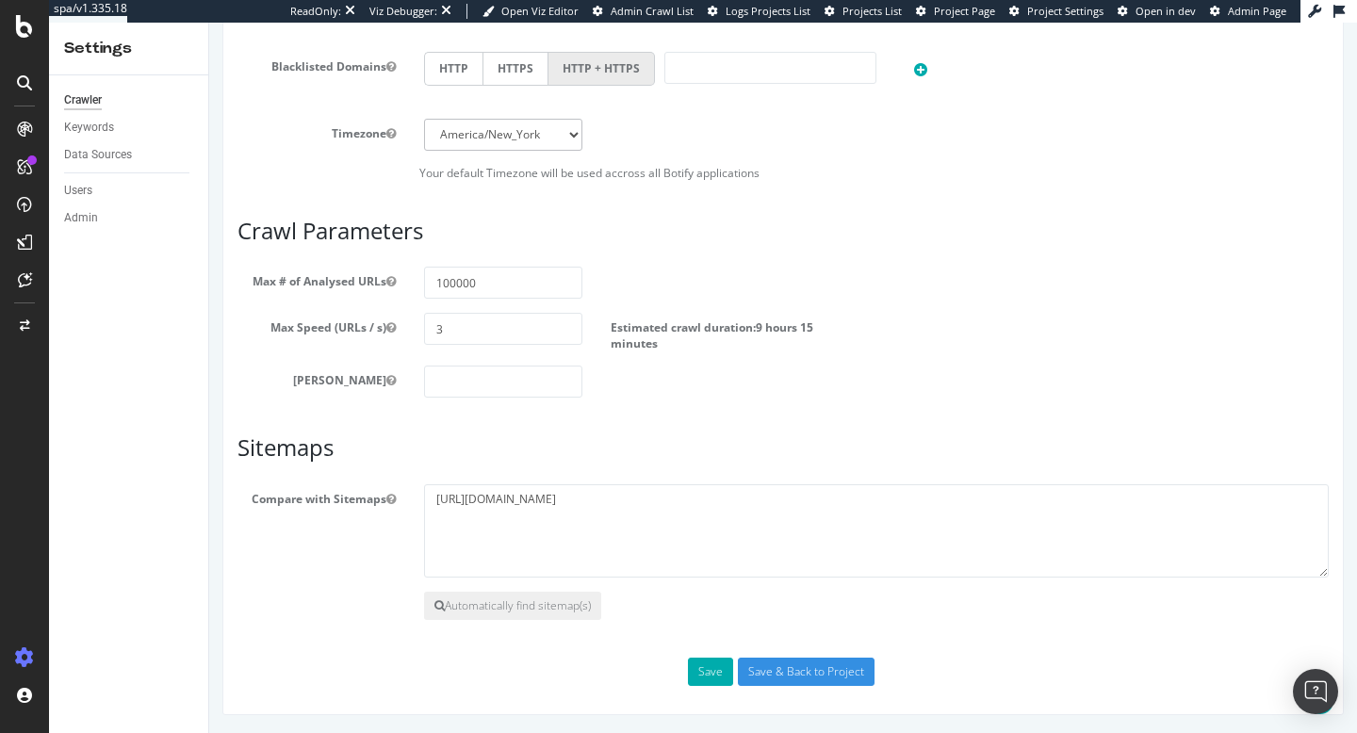
click at [478, 306] on section "Max # of Analysed URLs 100000 Max Speed (URLs / s) 3 Estimated crawl duration: …" at bounding box center [783, 332] width 1091 height 131
click at [478, 325] on input "3" at bounding box center [503, 329] width 158 height 32
type input "5"
click at [838, 665] on input "Save & Back to Project" at bounding box center [806, 672] width 137 height 28
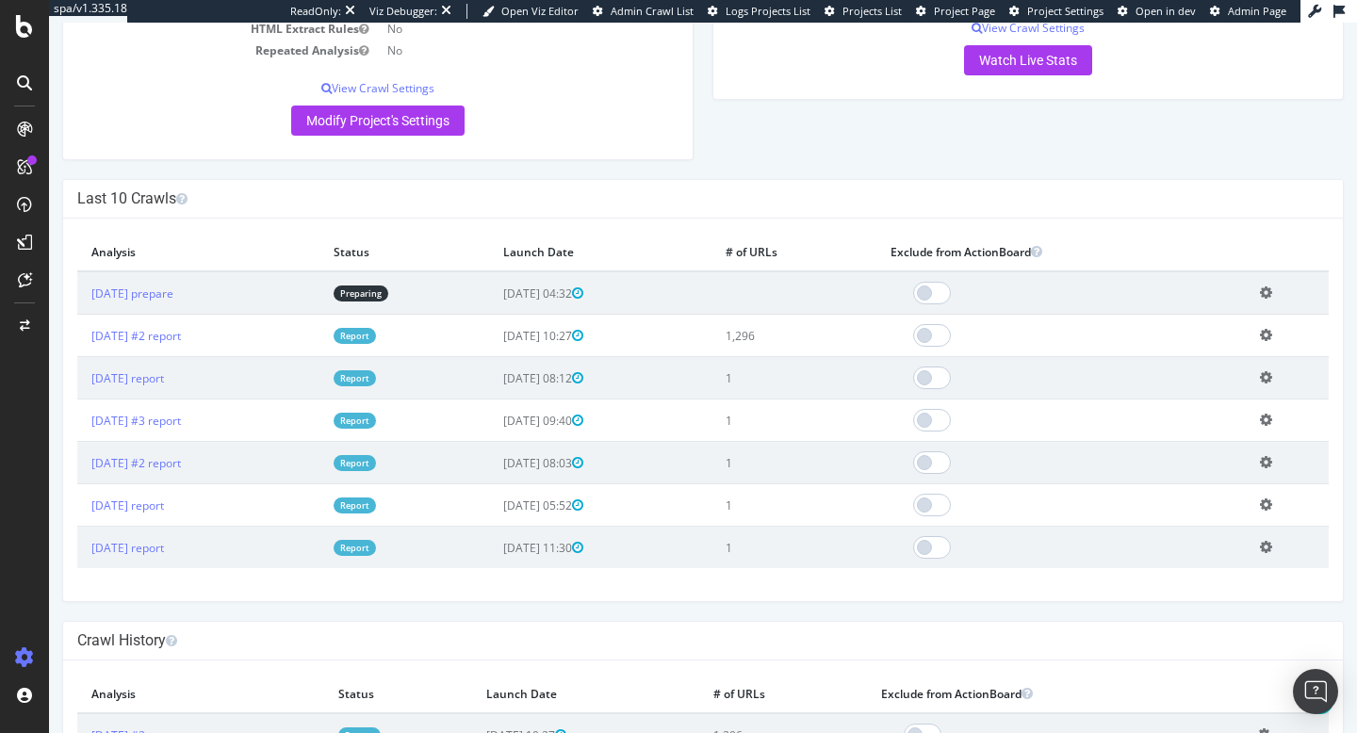
scroll to position [414, 0]
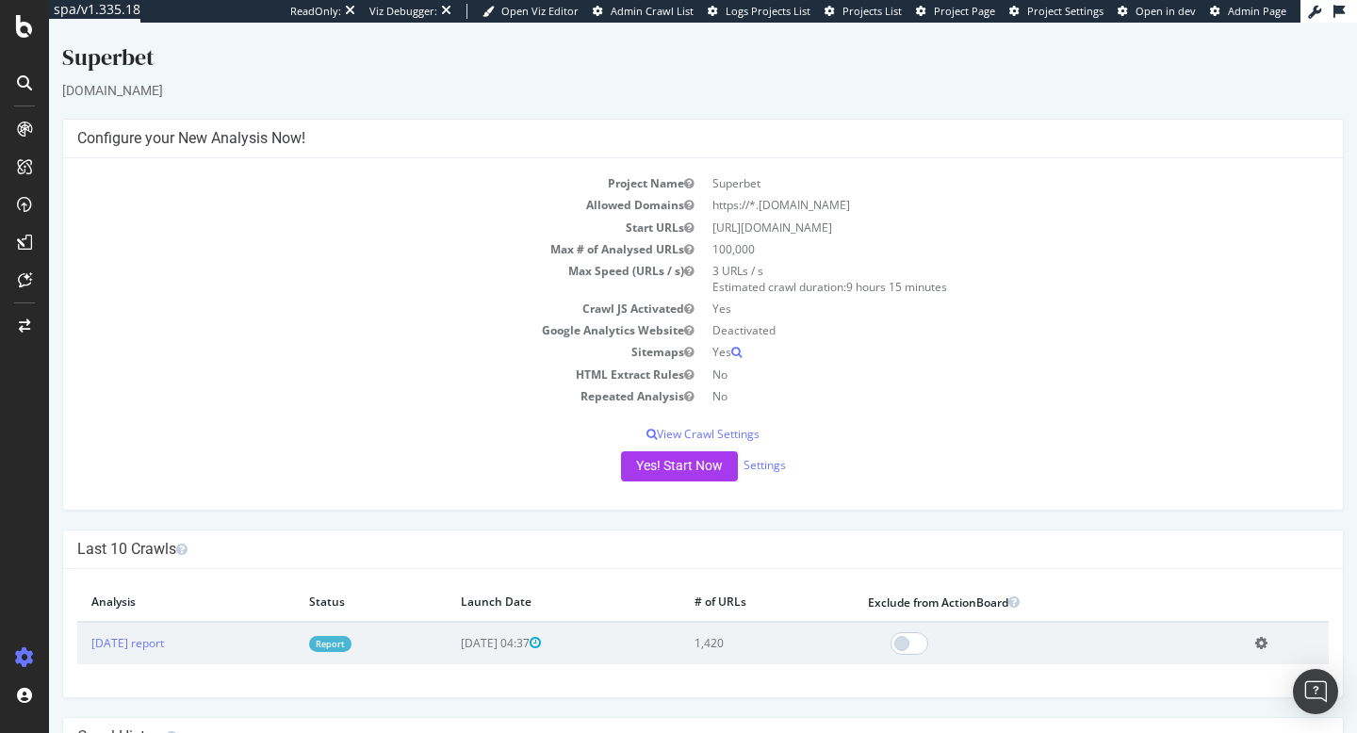
click at [352, 643] on link "Report" at bounding box center [330, 644] width 42 height 16
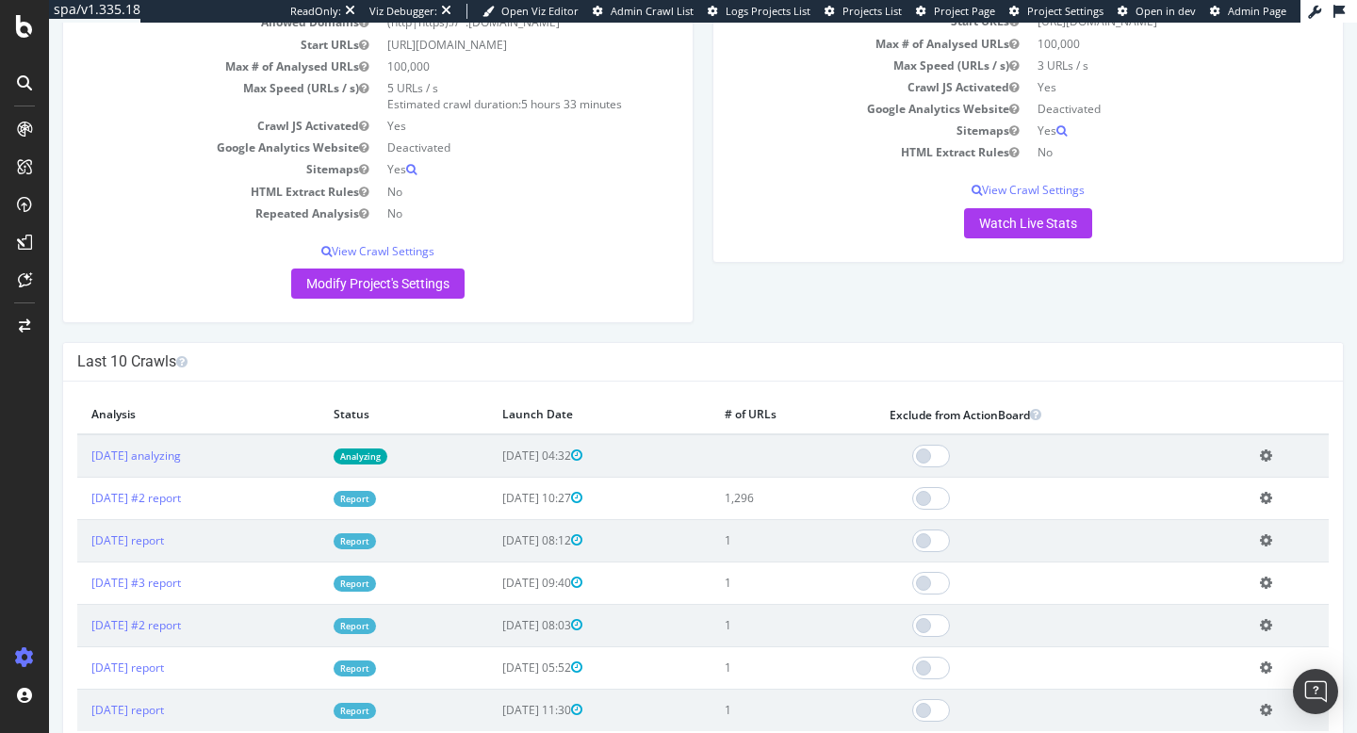
scroll to position [188, 0]
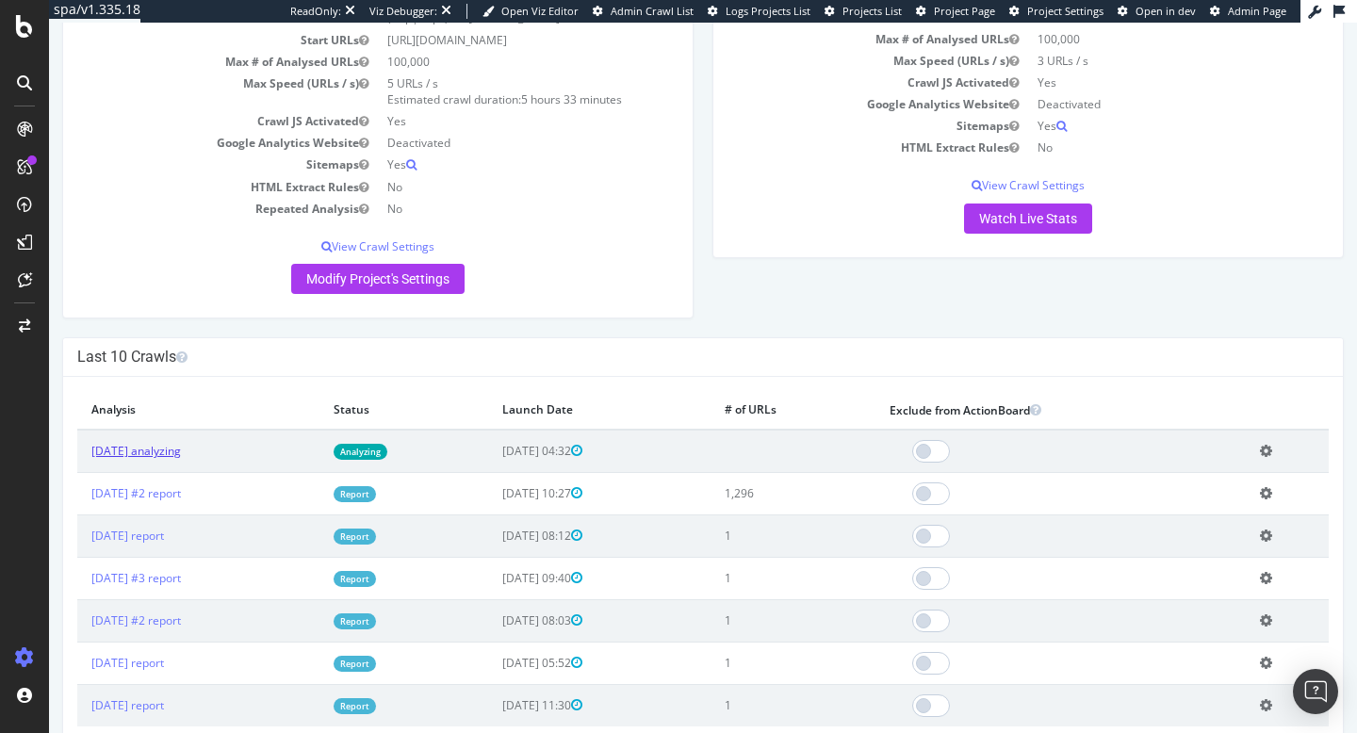
click at [181, 459] on link "[DATE] analyzing" at bounding box center [136, 451] width 90 height 16
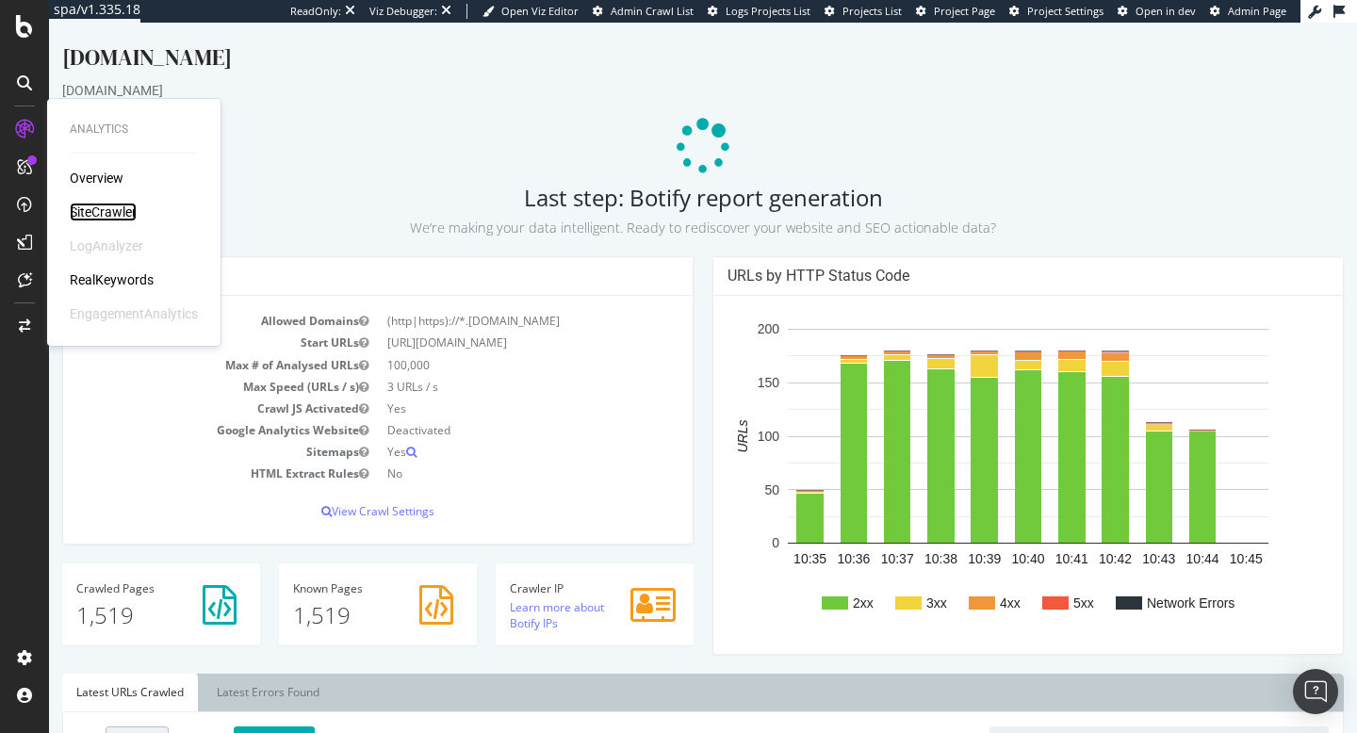
click at [93, 211] on div "SiteCrawler" at bounding box center [103, 212] width 67 height 19
